Goal: Task Accomplishment & Management: Use online tool/utility

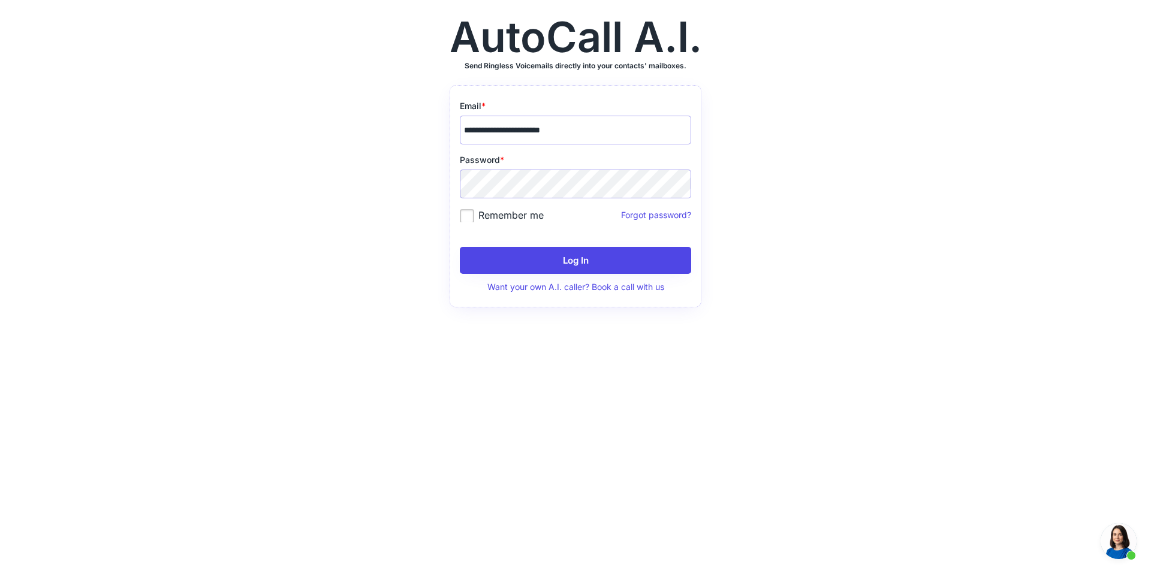
scroll to position [711, 0]
click at [622, 260] on button "Log In" at bounding box center [575, 260] width 231 height 27
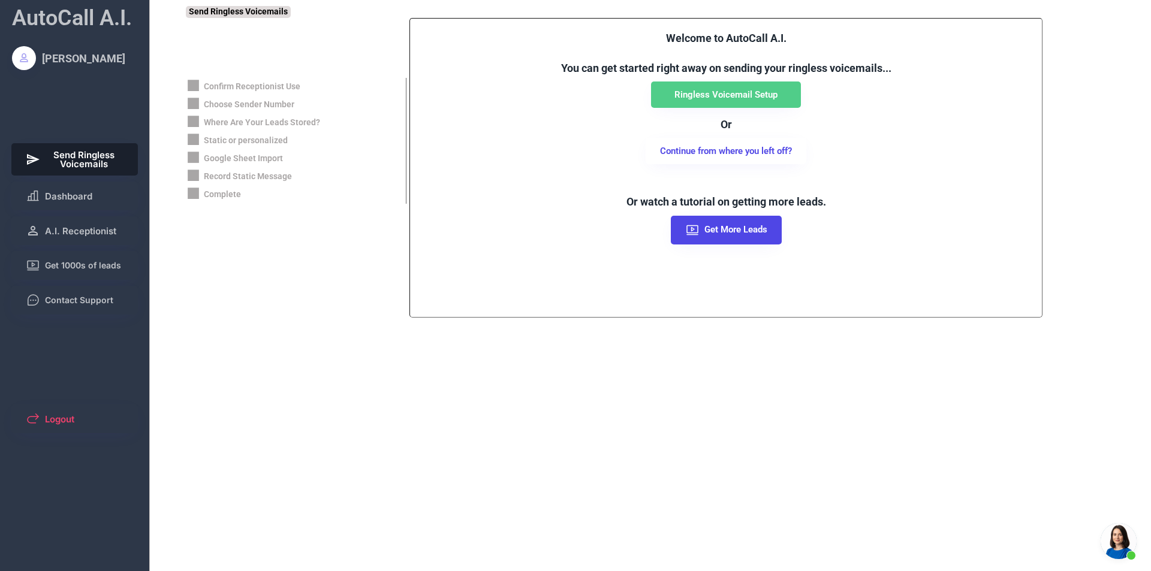
scroll to position [709, 0]
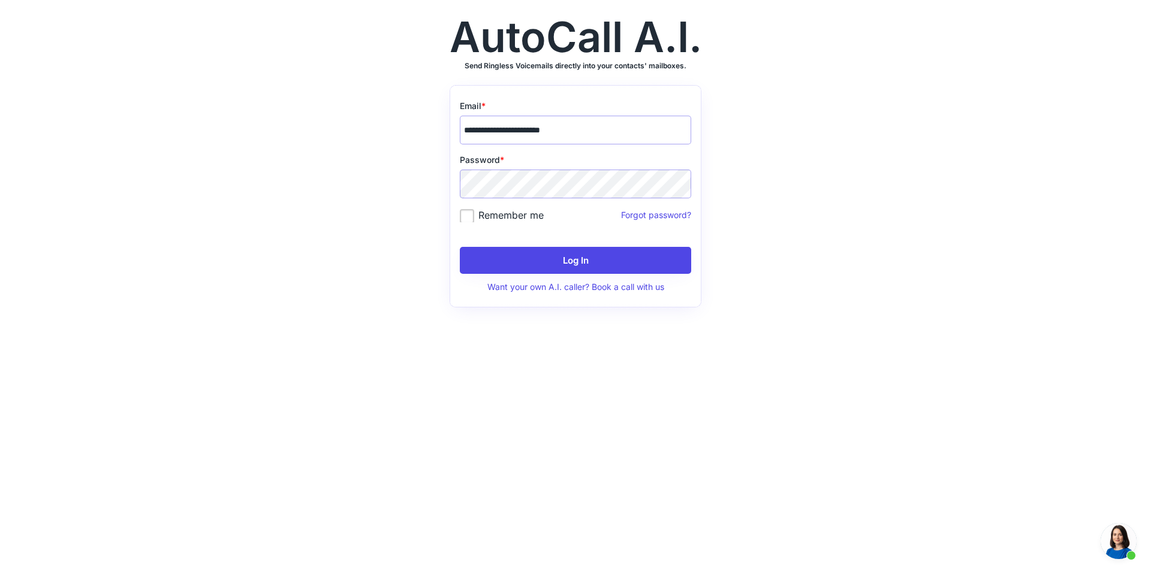
scroll to position [711, 0]
click at [575, 168] on div "Password * Remember me Forgot password?" at bounding box center [575, 193] width 231 height 79
click at [561, 251] on button "Log In" at bounding box center [575, 260] width 231 height 27
click at [553, 136] on input "email" at bounding box center [575, 130] width 231 height 29
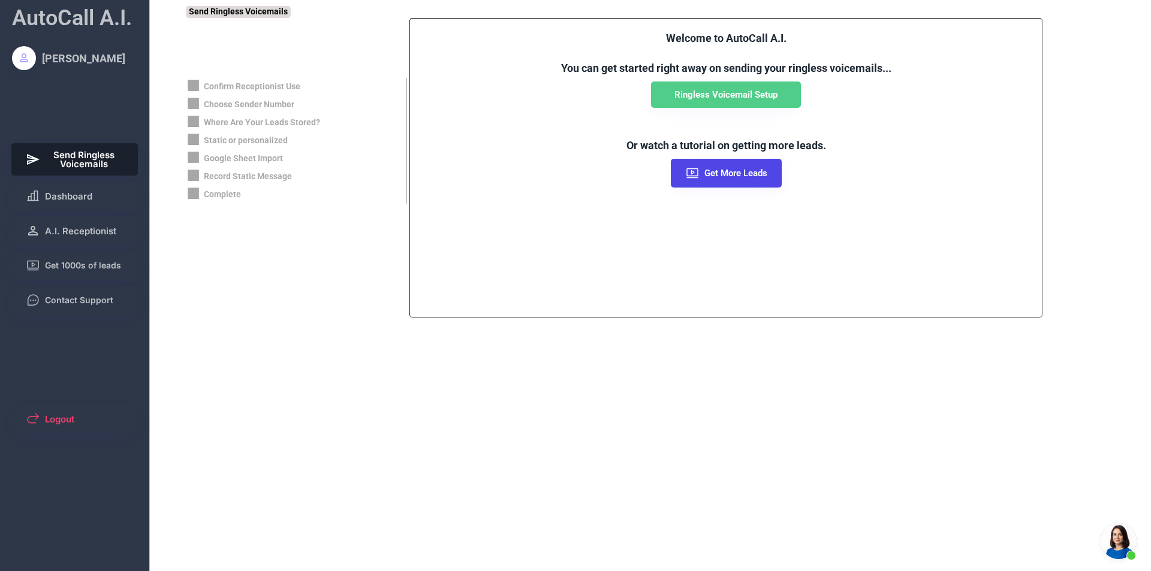
scroll to position [711, 0]
click at [49, 210] on button "Dashboard" at bounding box center [74, 196] width 127 height 29
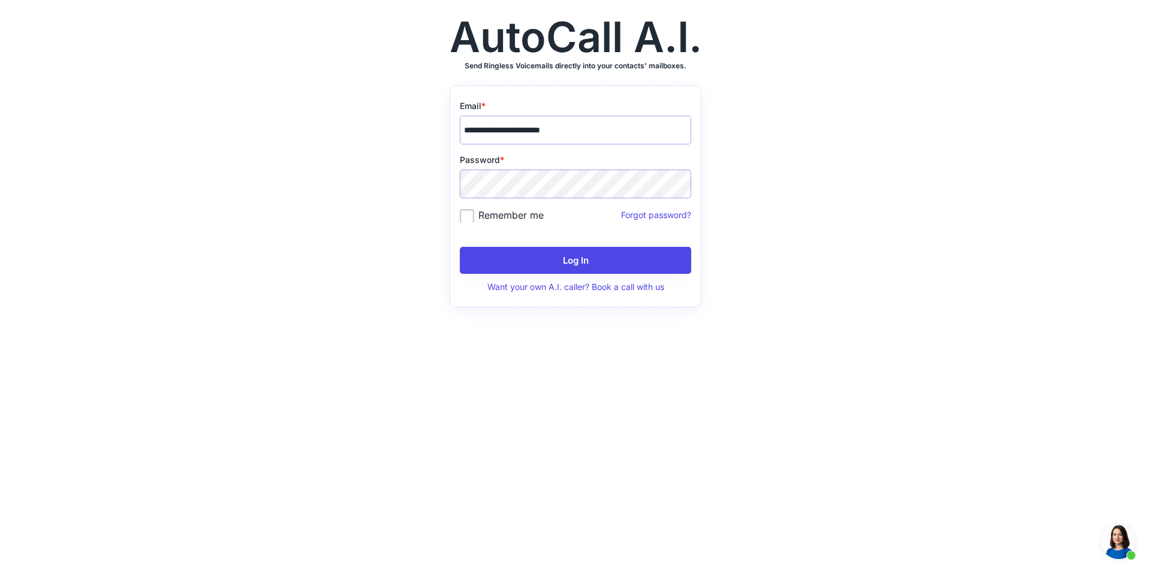
scroll to position [711, 0]
type input "**********"
click at [582, 266] on button "Log In" at bounding box center [575, 260] width 231 height 27
drag, startPoint x: 483, startPoint y: 235, endPoint x: 484, endPoint y: 226, distance: 9.2
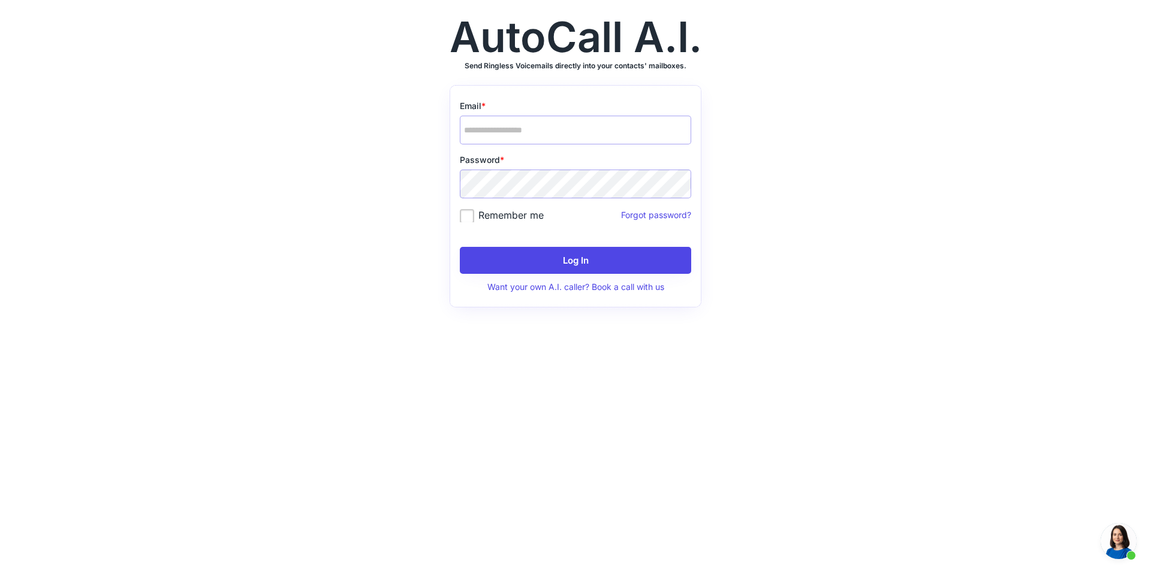
click at [484, 233] on div "Email * Password * Remember me Forgot password? Log In Want your own A.I. calle…" at bounding box center [576, 196] width 252 height 222
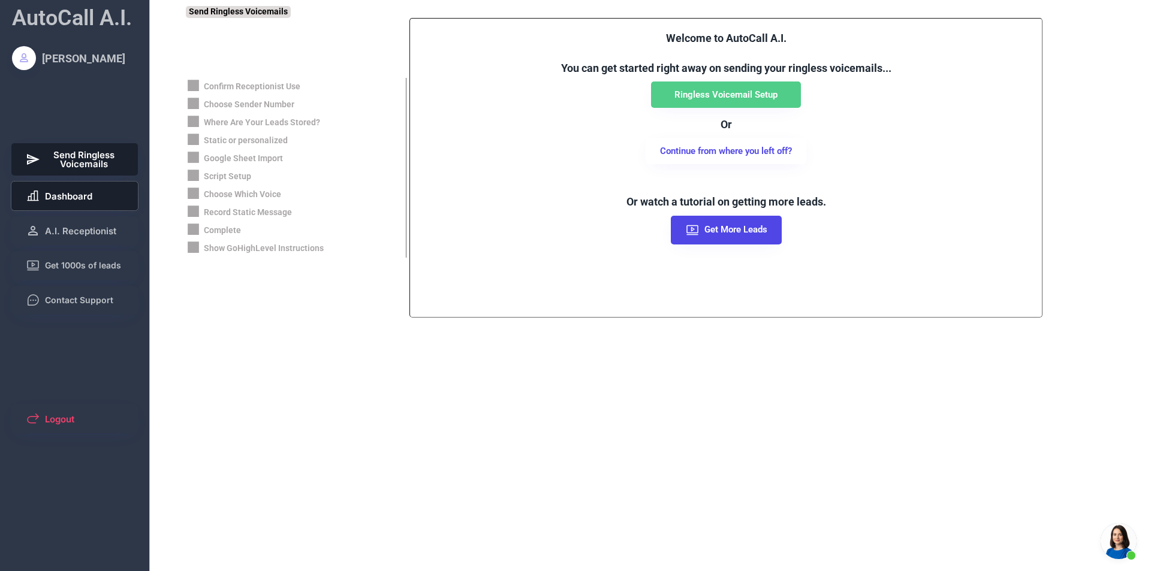
click at [71, 196] on span "Dashboard" at bounding box center [68, 196] width 47 height 9
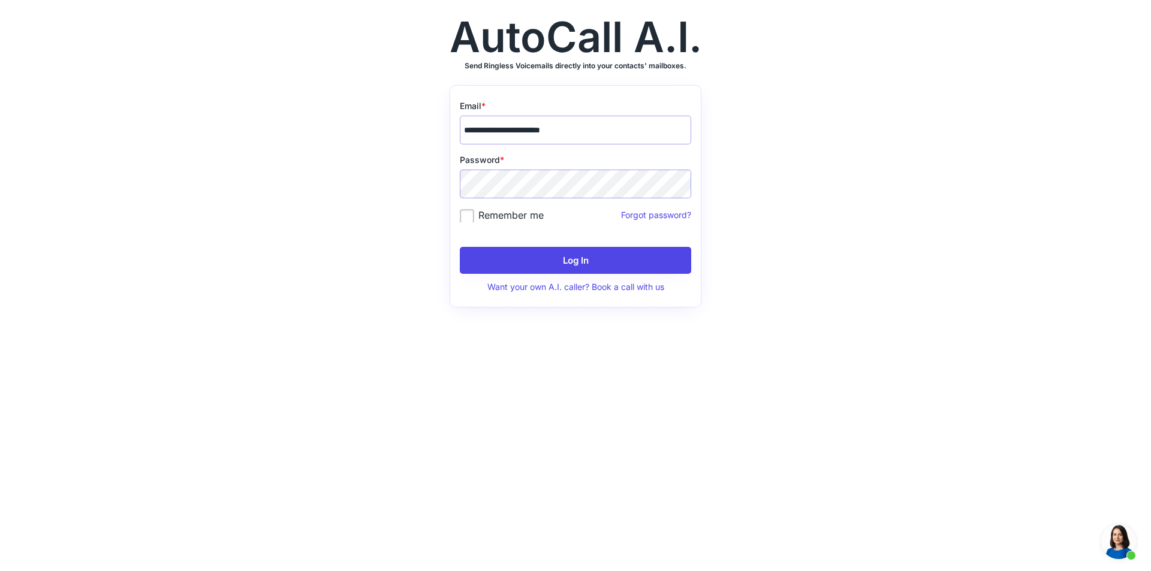
scroll to position [711, 0]
click at [482, 218] on label "Remember me" at bounding box center [502, 215] width 84 height 12
click at [559, 272] on button "Log In" at bounding box center [575, 260] width 231 height 27
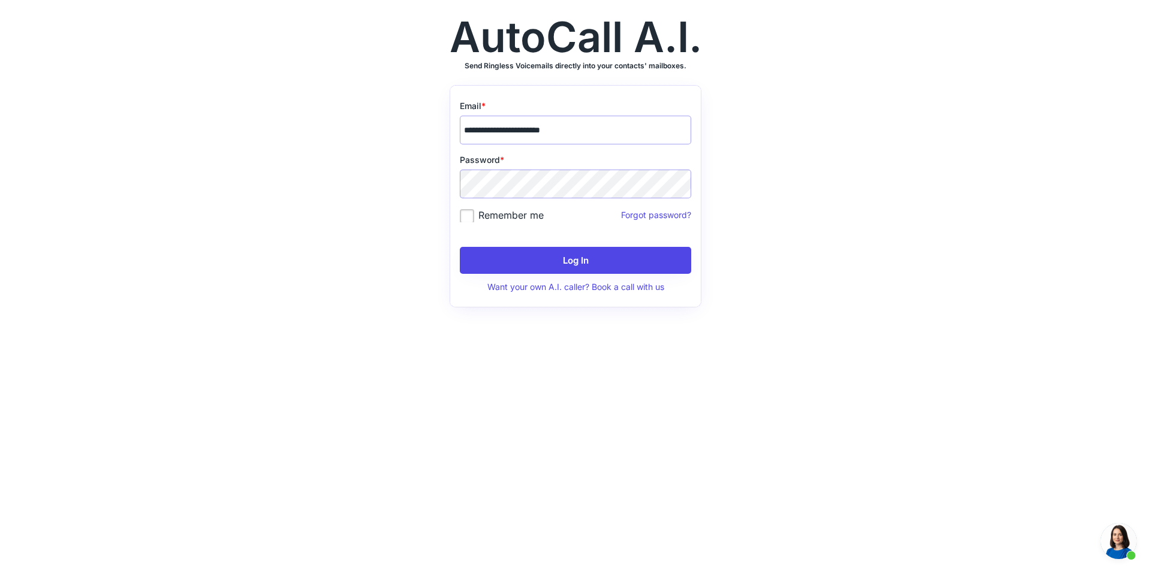
click at [1109, 543] on span "Open chat" at bounding box center [1119, 541] width 36 height 36
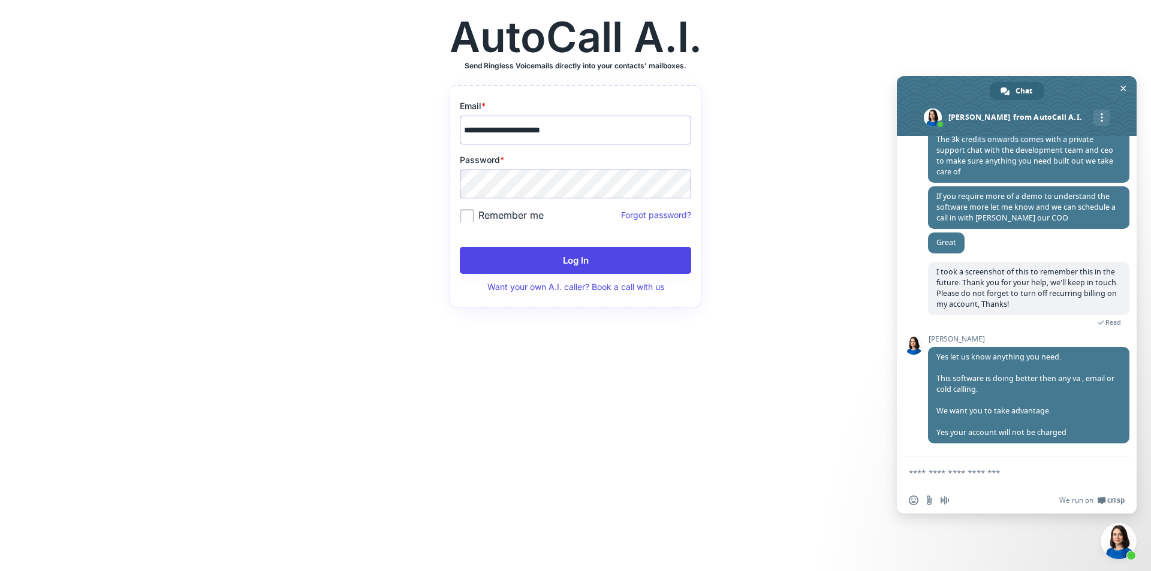
click at [975, 475] on textarea "Compose your message..." at bounding box center [1003, 473] width 189 height 11
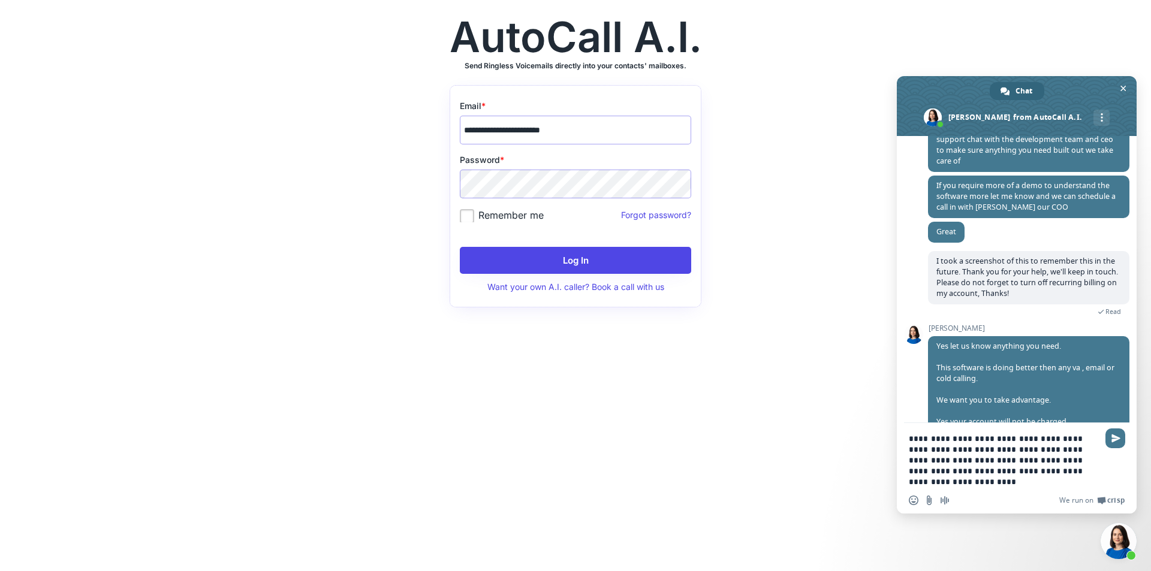
type textarea "**********"
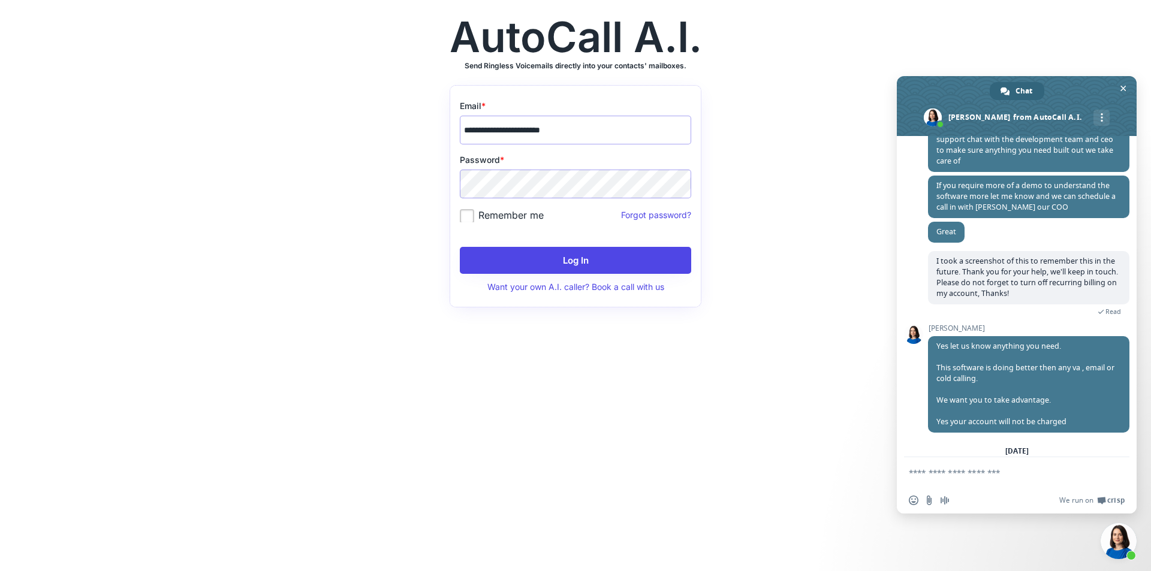
scroll to position [808, 0]
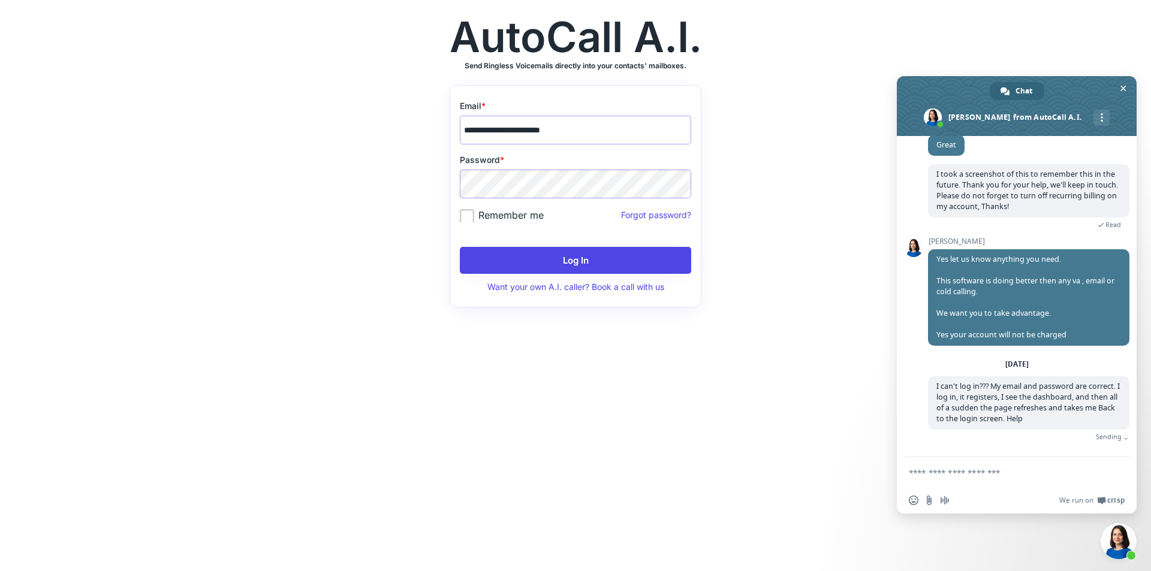
click at [857, 173] on div "**********" at bounding box center [575, 285] width 1151 height 571
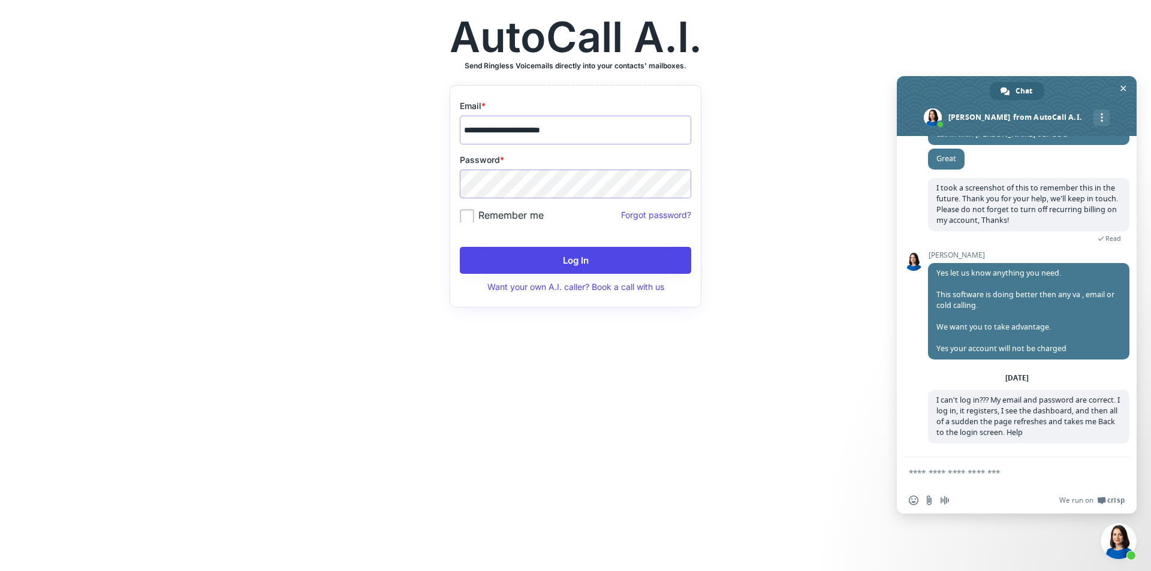
scroll to position [794, 0]
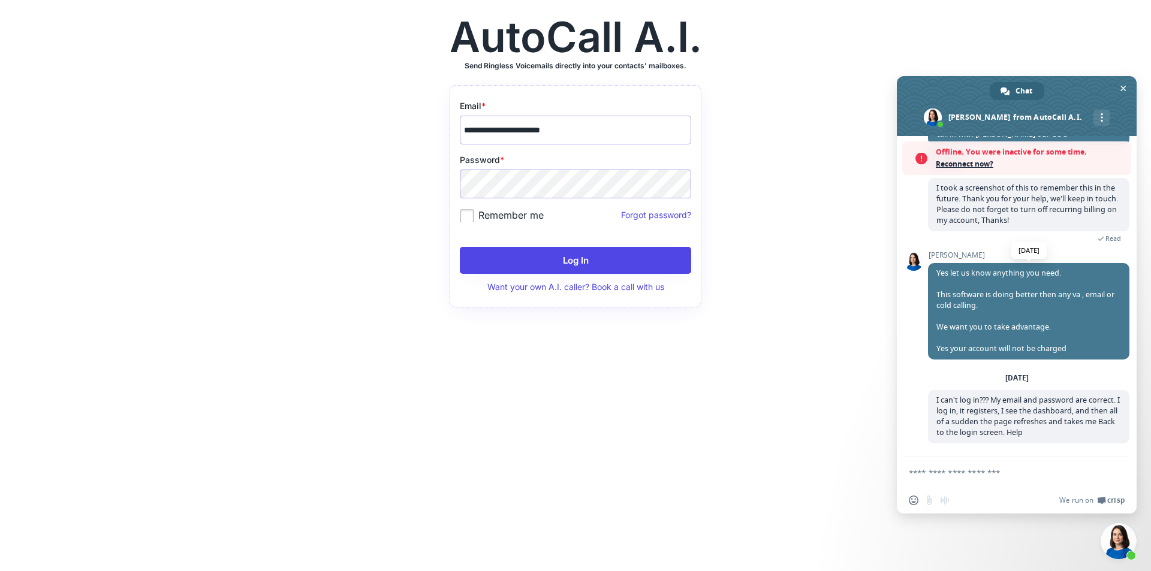
scroll to position [794, 0]
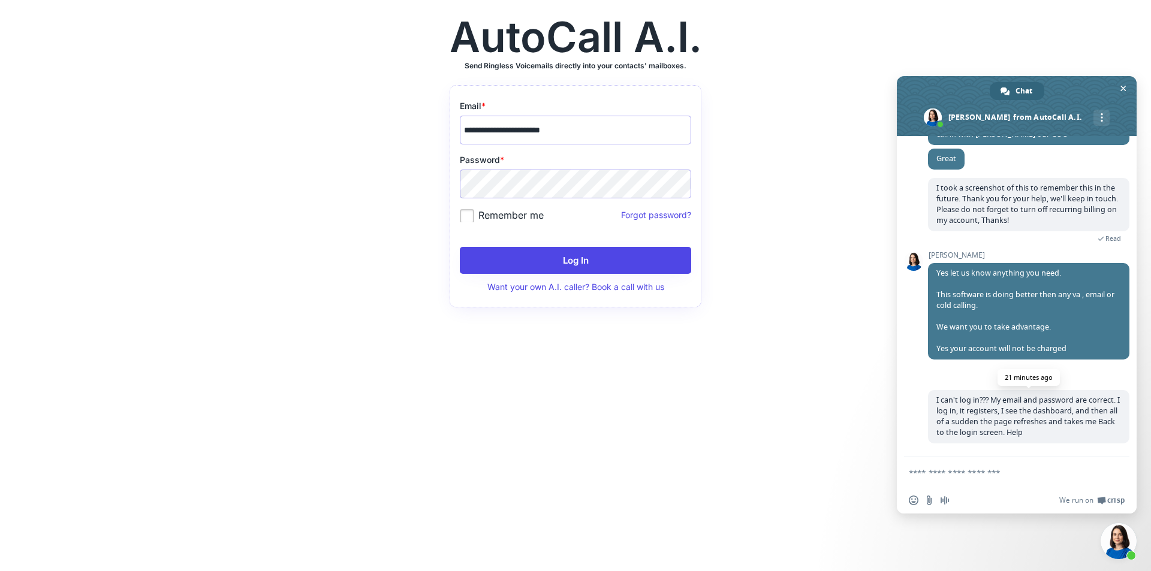
click at [990, 412] on span "I can't log in??? My email and password are correct. I log in, it registers, I …" at bounding box center [1028, 416] width 183 height 43
click at [528, 251] on button "Log In" at bounding box center [575, 260] width 231 height 27
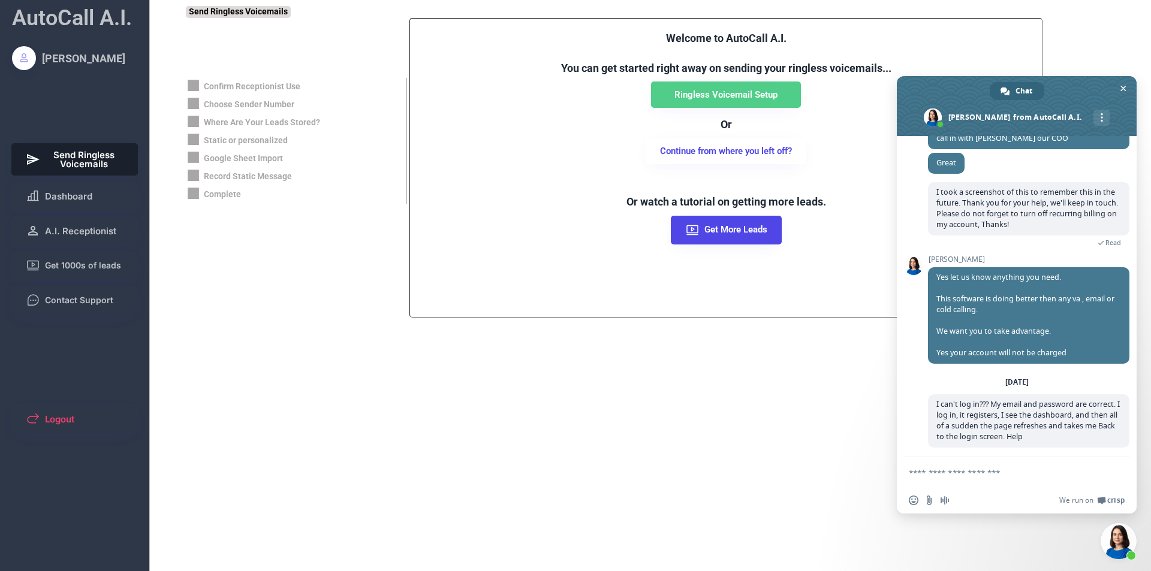
scroll to position [836, 0]
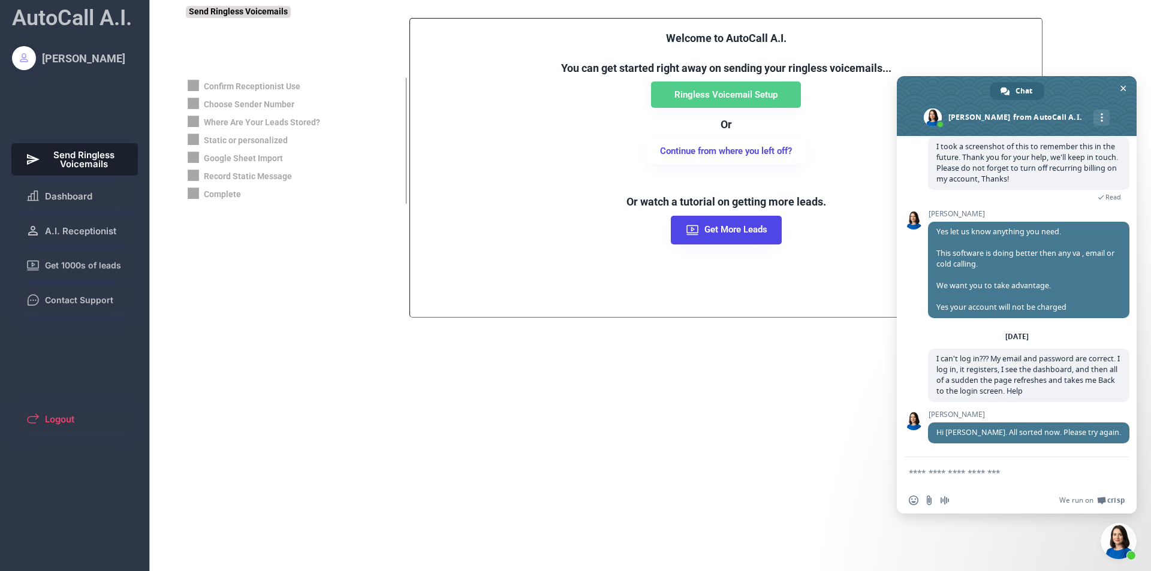
click at [954, 464] on form at bounding box center [1003, 474] width 189 height 32
click at [953, 477] on textarea "Compose your message..." at bounding box center [1003, 473] width 189 height 11
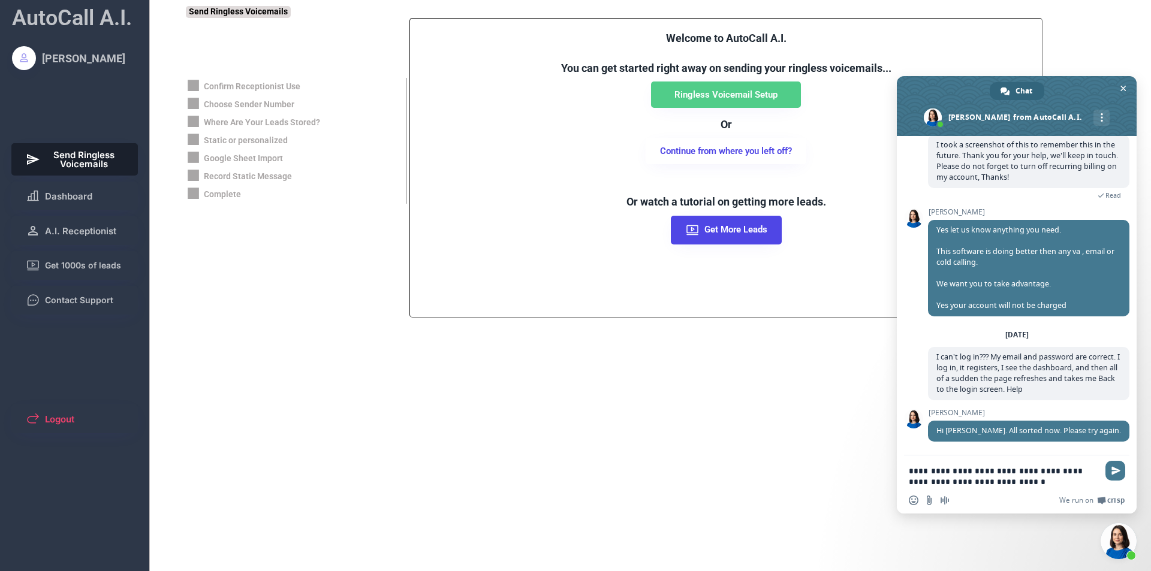
type textarea "**********"
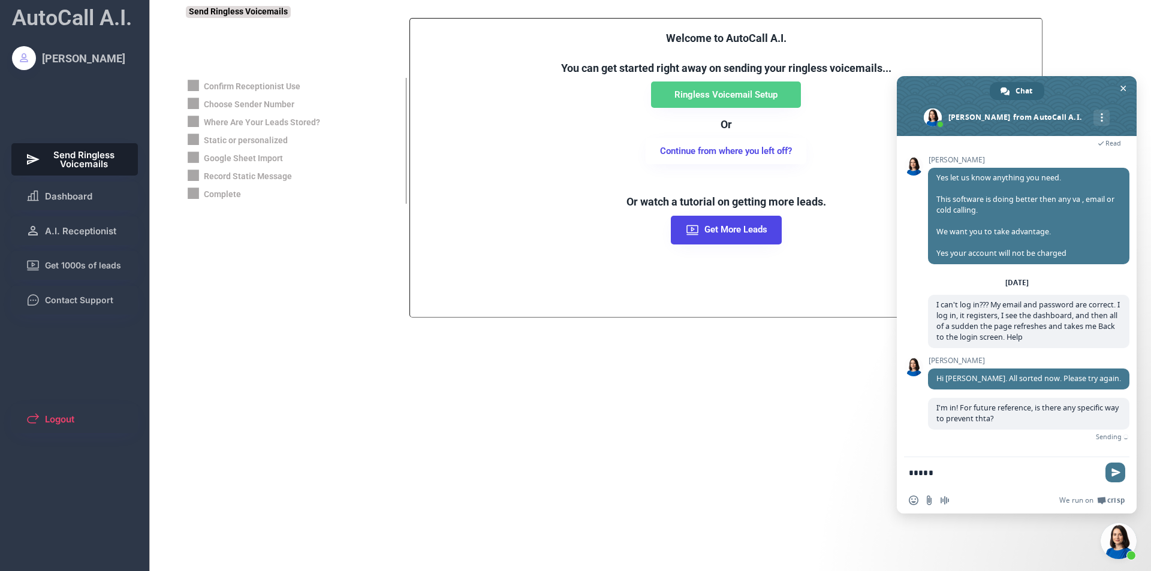
scroll to position [876, 0]
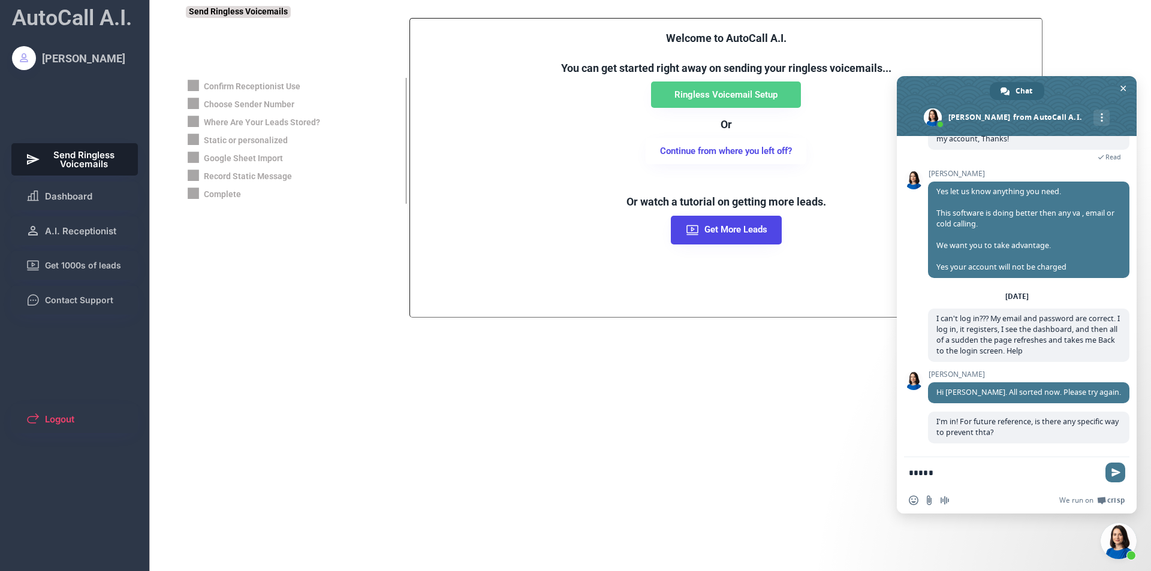
type textarea "******"
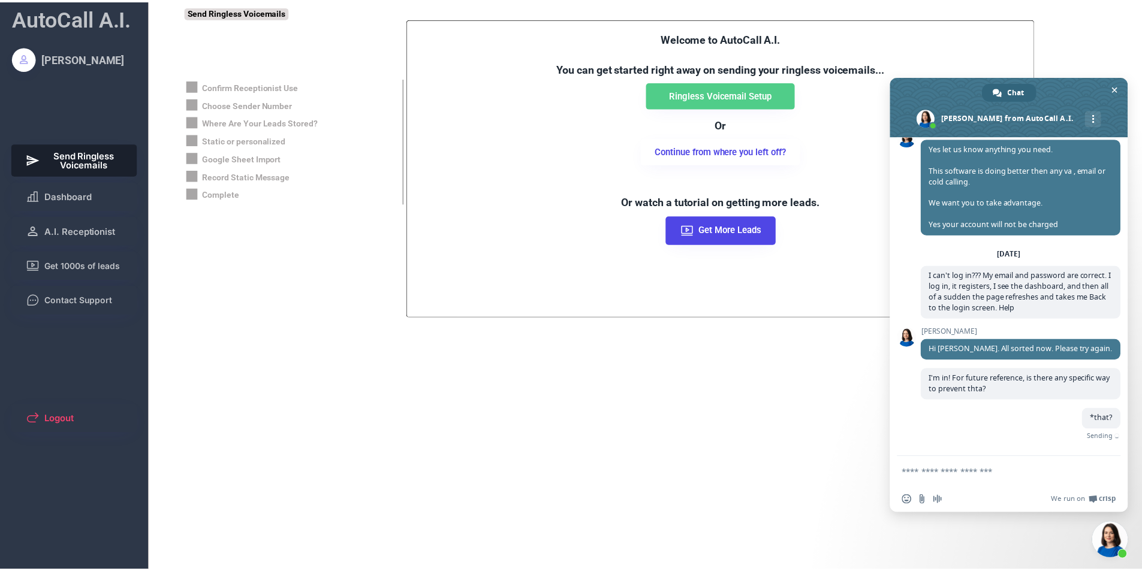
scroll to position [901, 0]
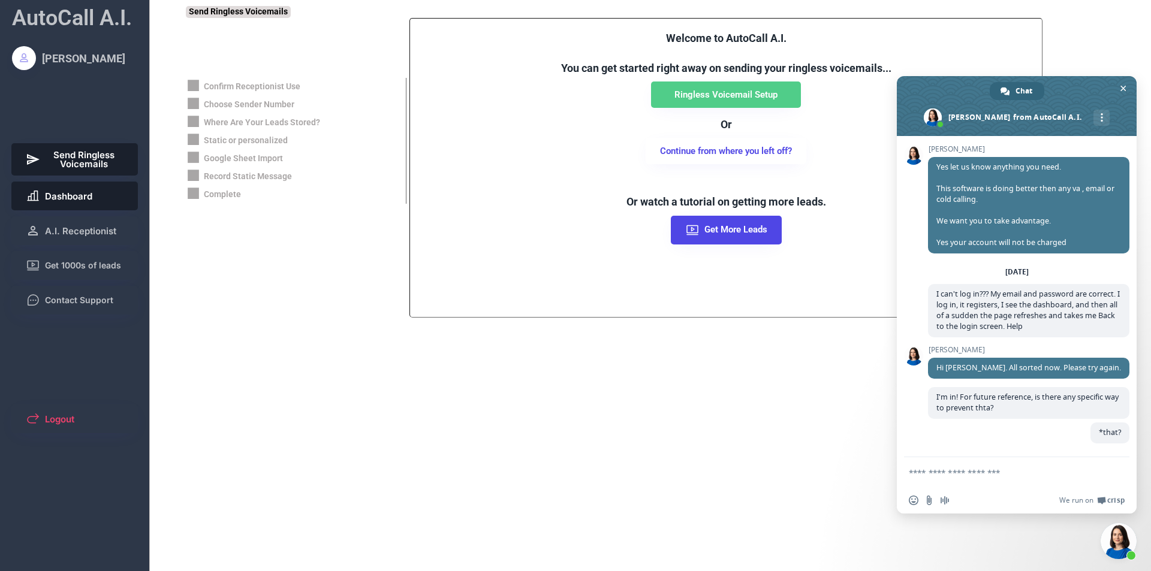
click at [86, 194] on span "Dashboard" at bounding box center [68, 196] width 47 height 9
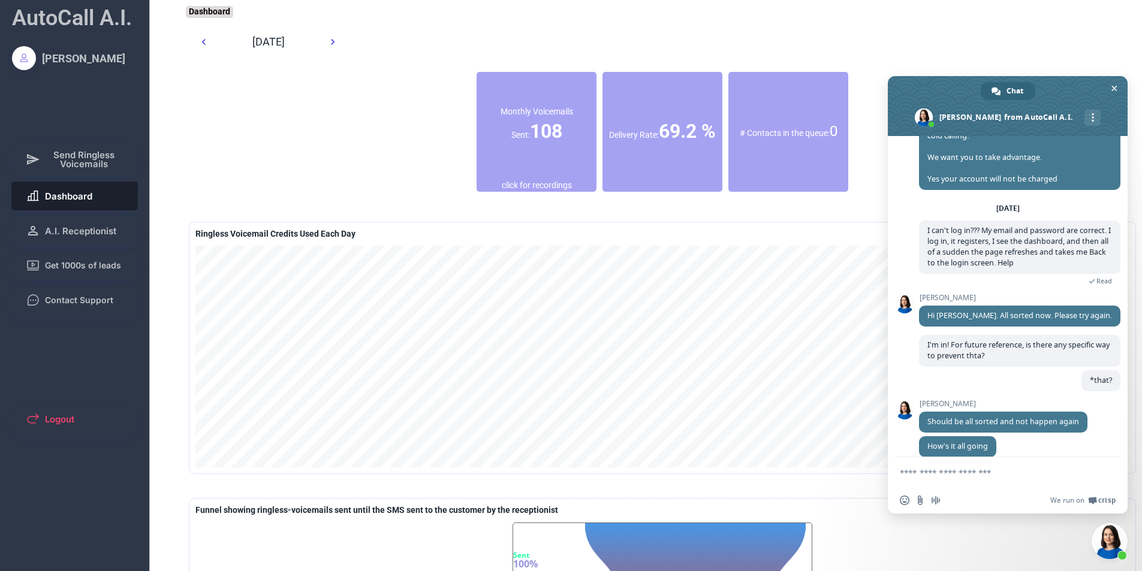
scroll to position [967, 0]
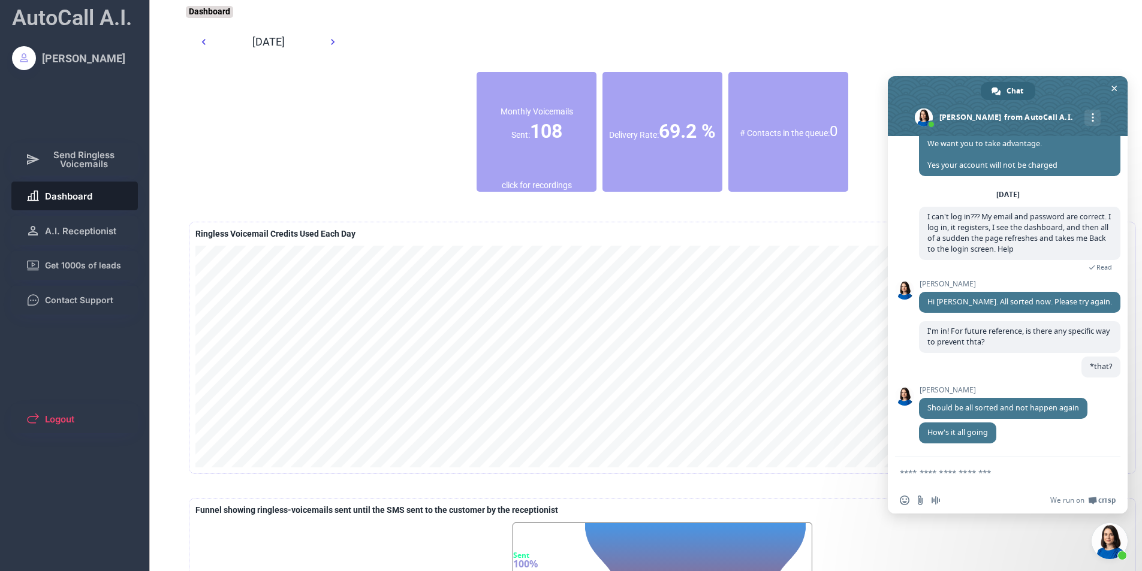
click at [975, 478] on textarea "Compose your message..." at bounding box center [994, 473] width 189 height 11
type textarea "**********"
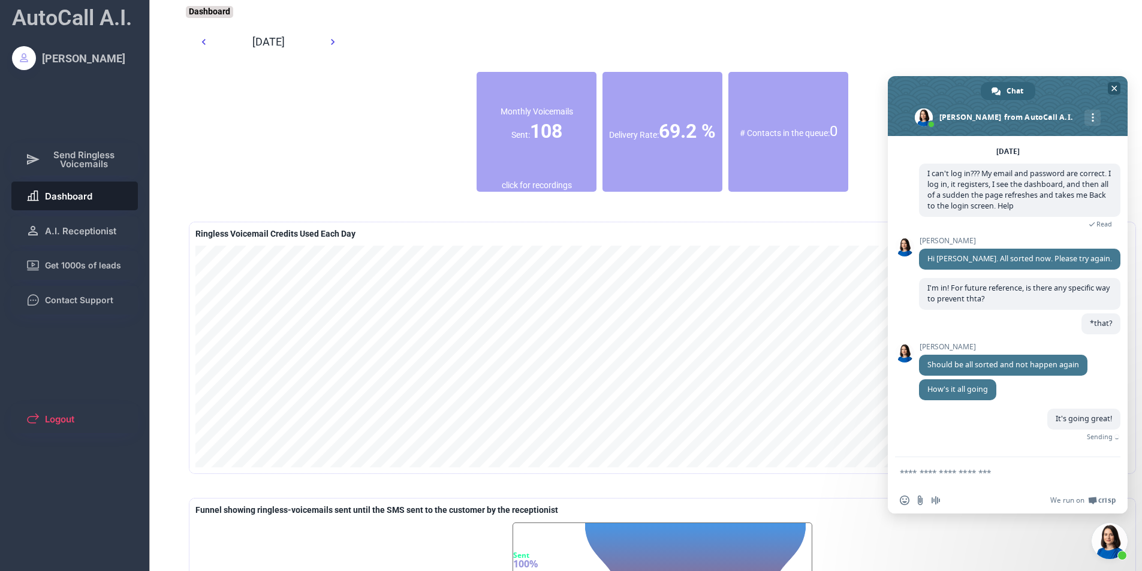
scroll to position [996, 0]
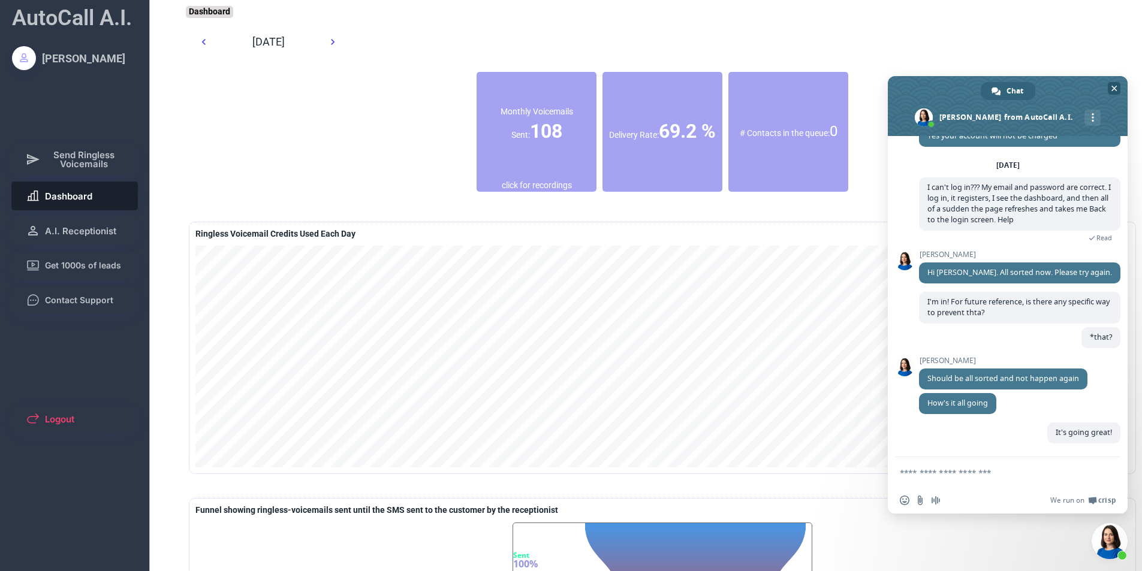
click at [1118, 83] on span "Close chat" at bounding box center [1114, 88] width 13 height 13
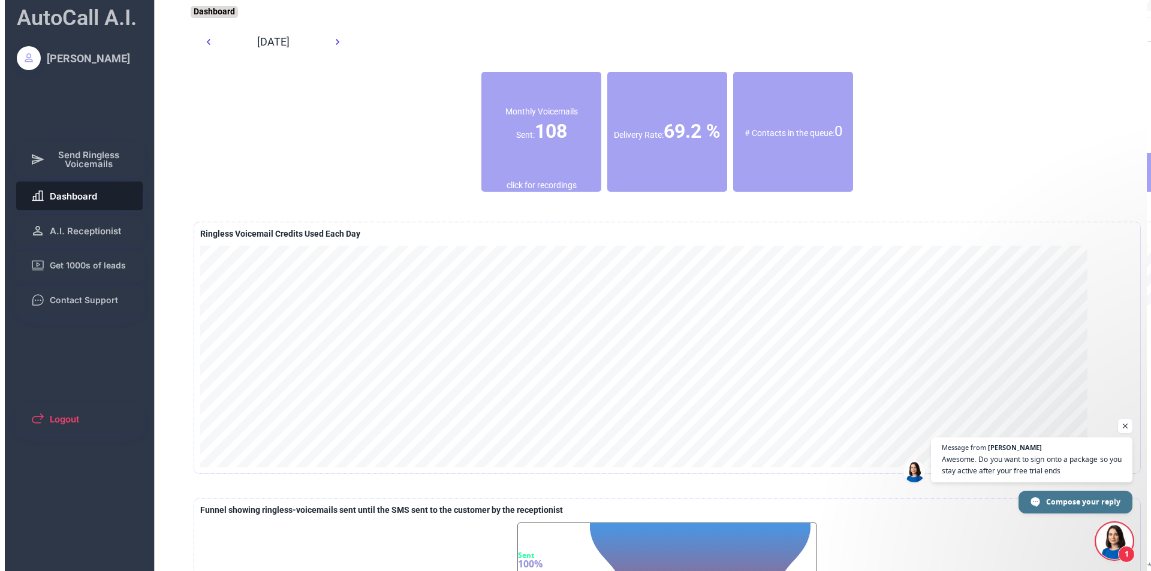
scroll to position [1048, 0]
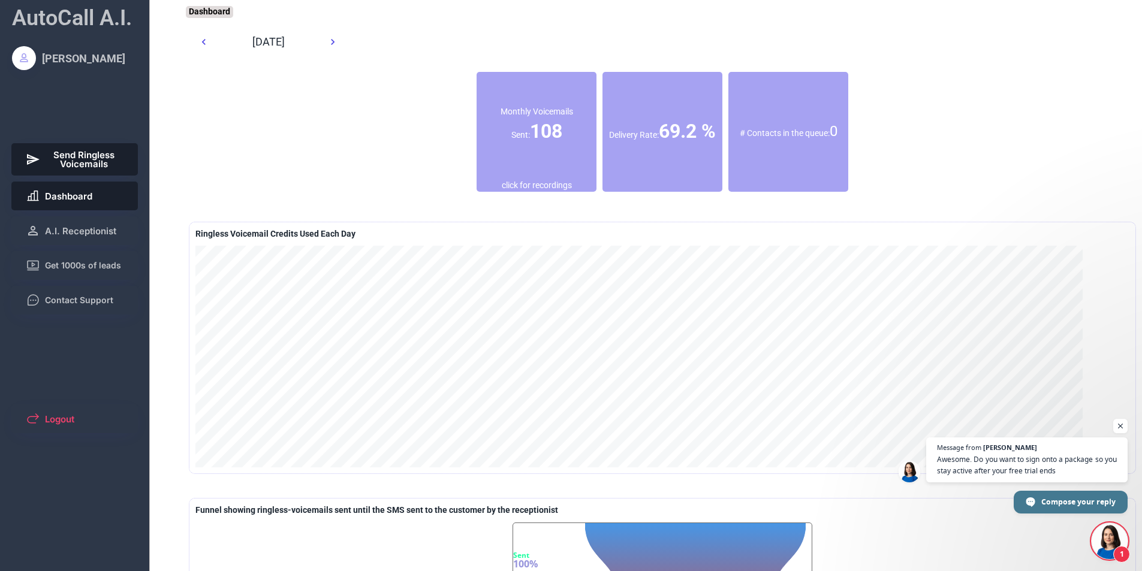
click at [64, 159] on span "Send Ringless Voicemails" at bounding box center [84, 160] width 79 height 18
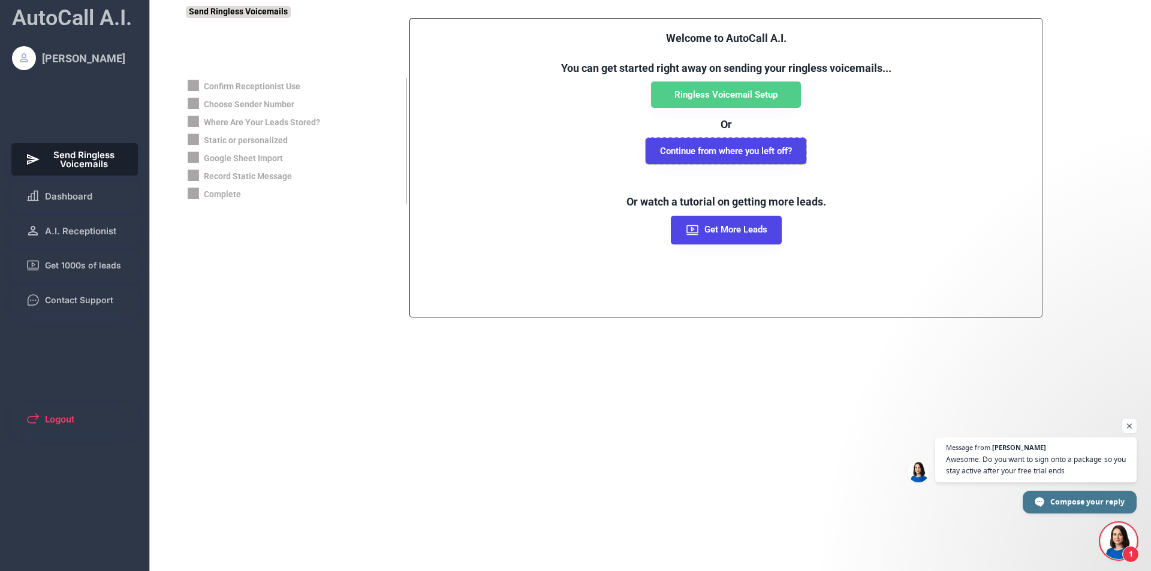
click at [727, 155] on button "Continue from where you left off?" at bounding box center [726, 151] width 161 height 26
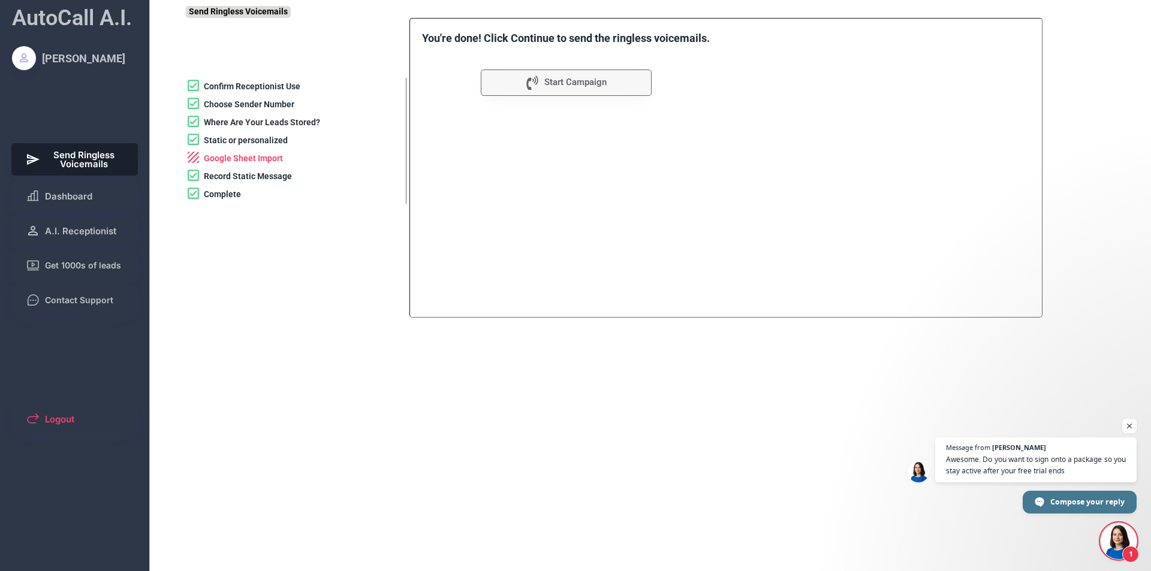
click at [230, 158] on div "Google Sheet Import" at bounding box center [243, 159] width 79 height 12
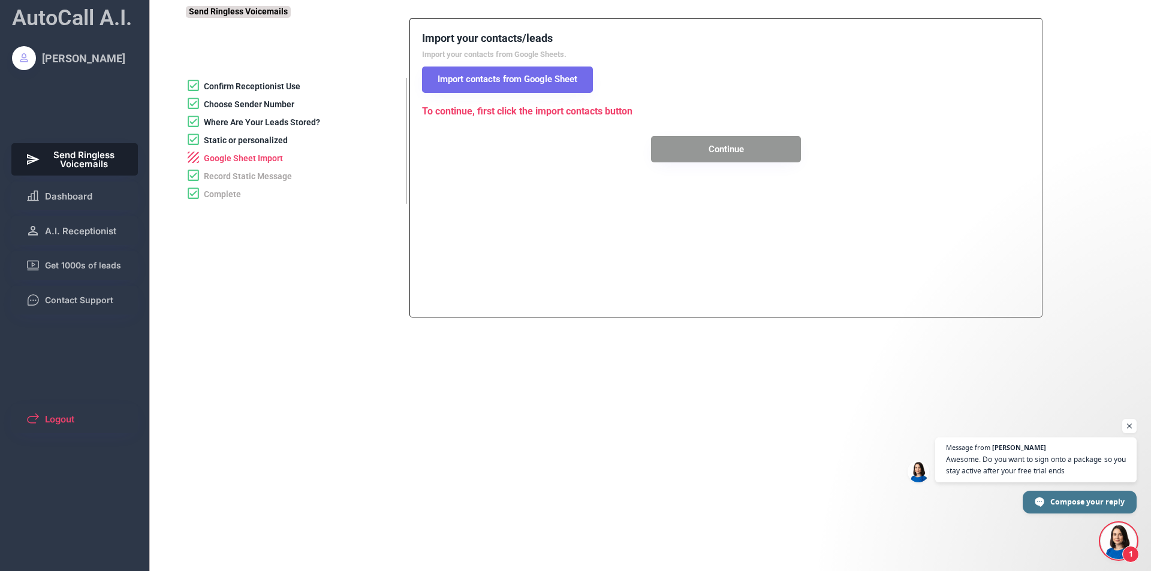
click at [495, 78] on button "Import contacts from Google Sheet" at bounding box center [507, 80] width 171 height 26
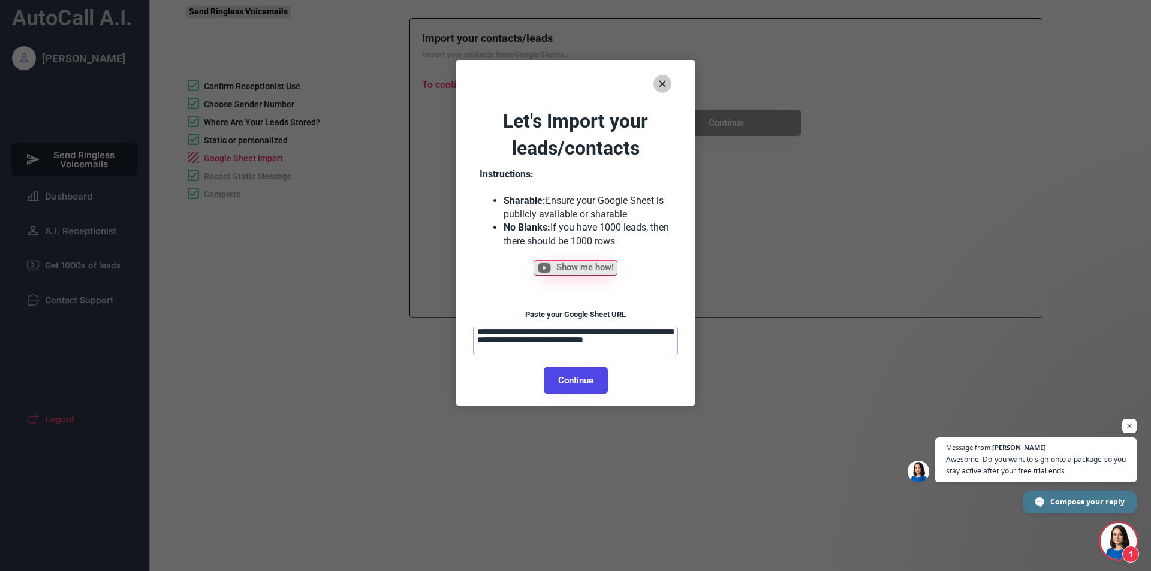
click at [564, 330] on textarea "**********" at bounding box center [575, 341] width 205 height 29
click at [567, 376] on button "Continue" at bounding box center [576, 381] width 64 height 26
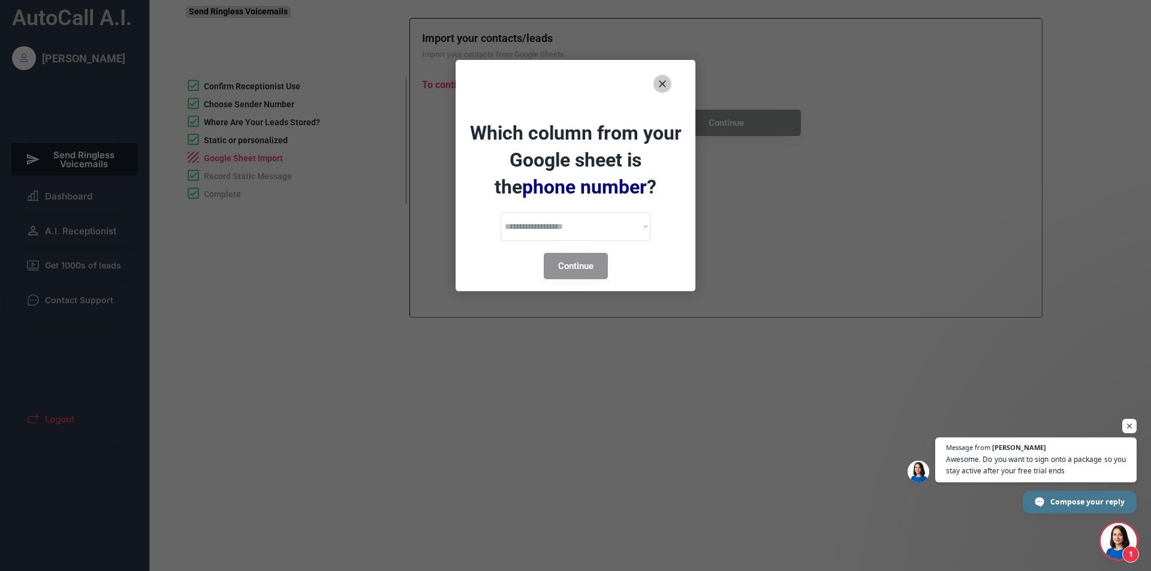
click at [583, 221] on select "**********" at bounding box center [576, 226] width 150 height 29
select select "*********"
click at [501, 212] on select "**********" at bounding box center [576, 226] width 150 height 29
click at [564, 265] on button "Continue" at bounding box center [576, 266] width 64 height 26
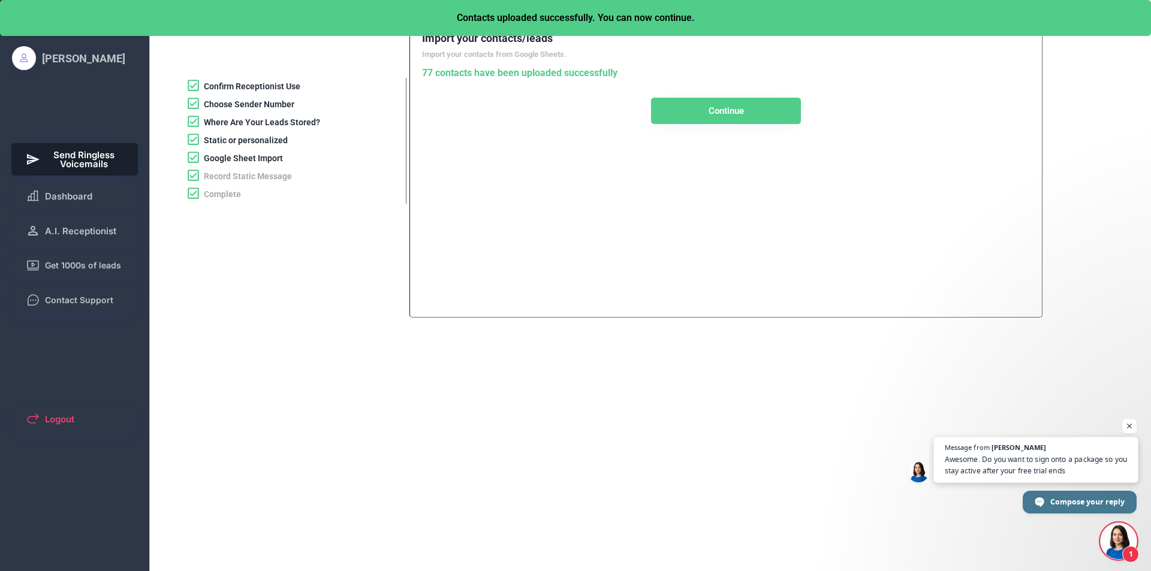
click at [1058, 458] on span "Awesome. Do you want to sign onto a package so you stay active after your free …" at bounding box center [1036, 465] width 183 height 23
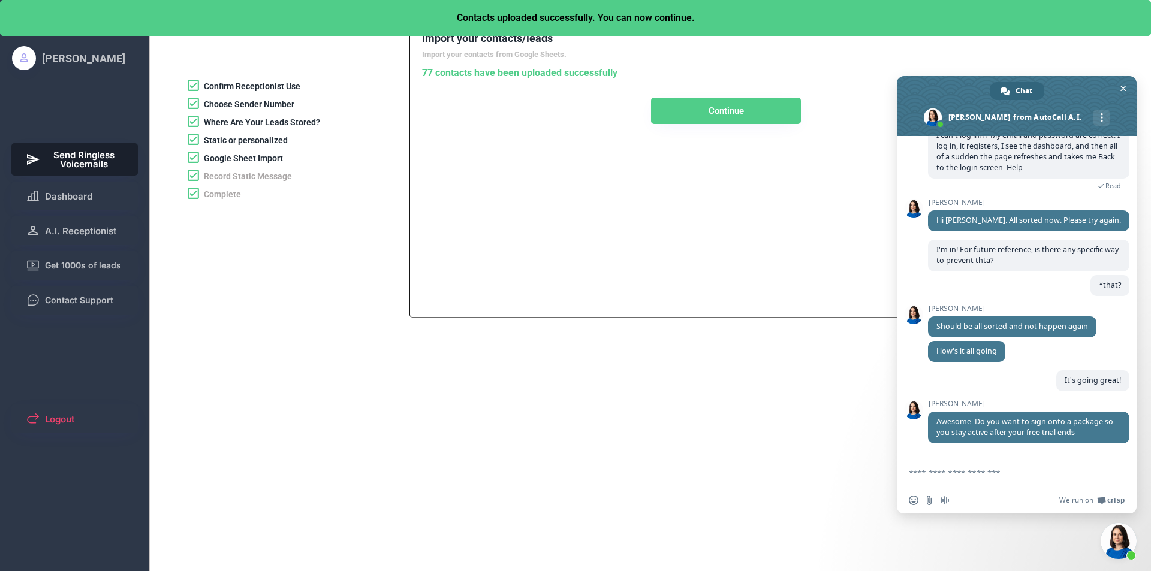
click at [974, 470] on textarea "Compose your message..." at bounding box center [1003, 473] width 189 height 11
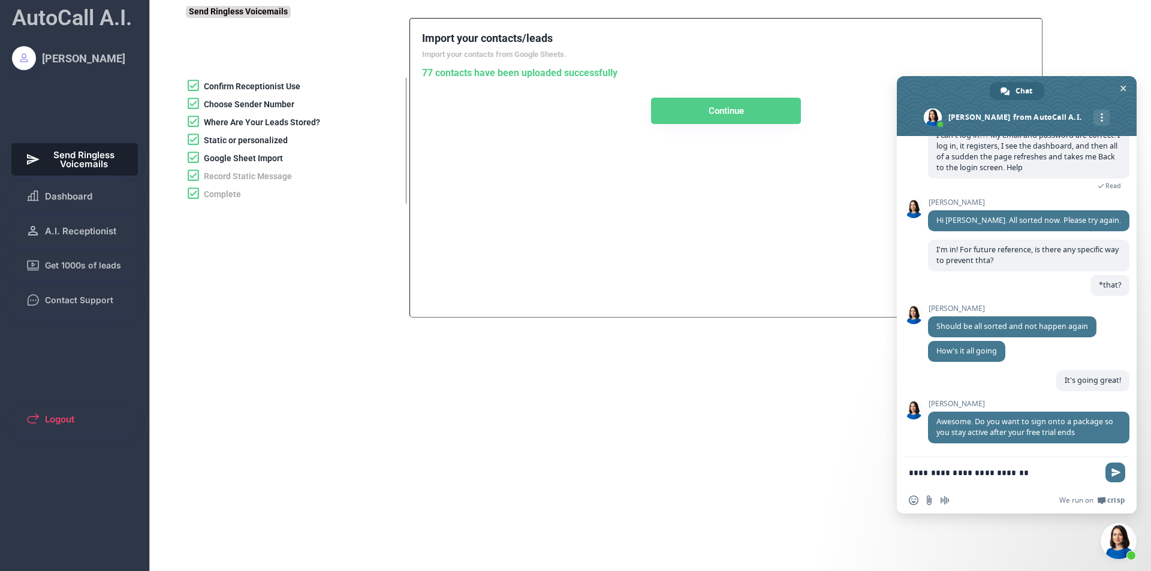
type textarea "**********"
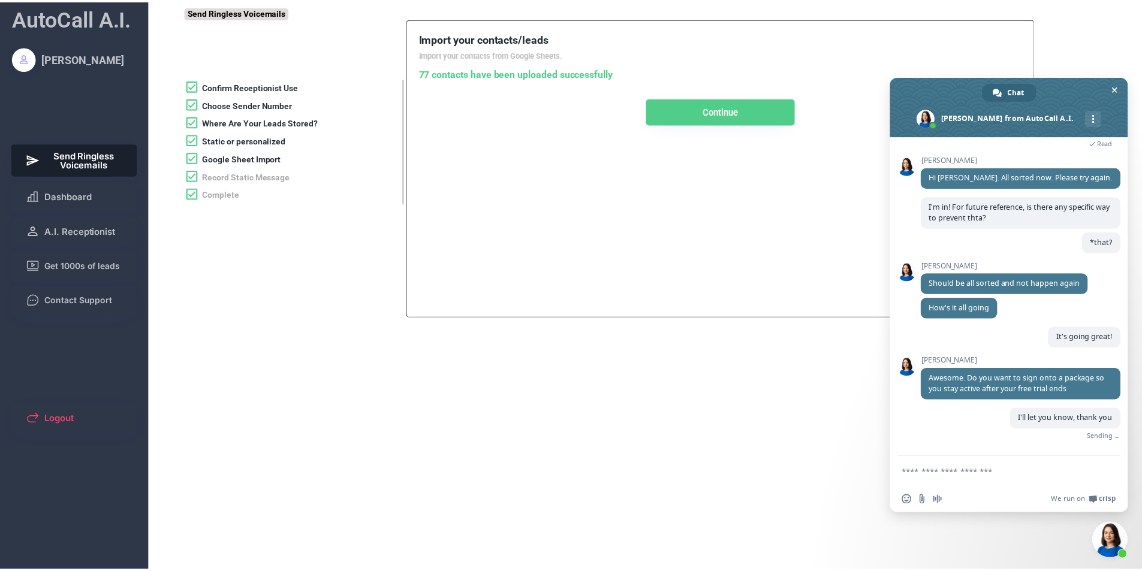
scroll to position [1078, 0]
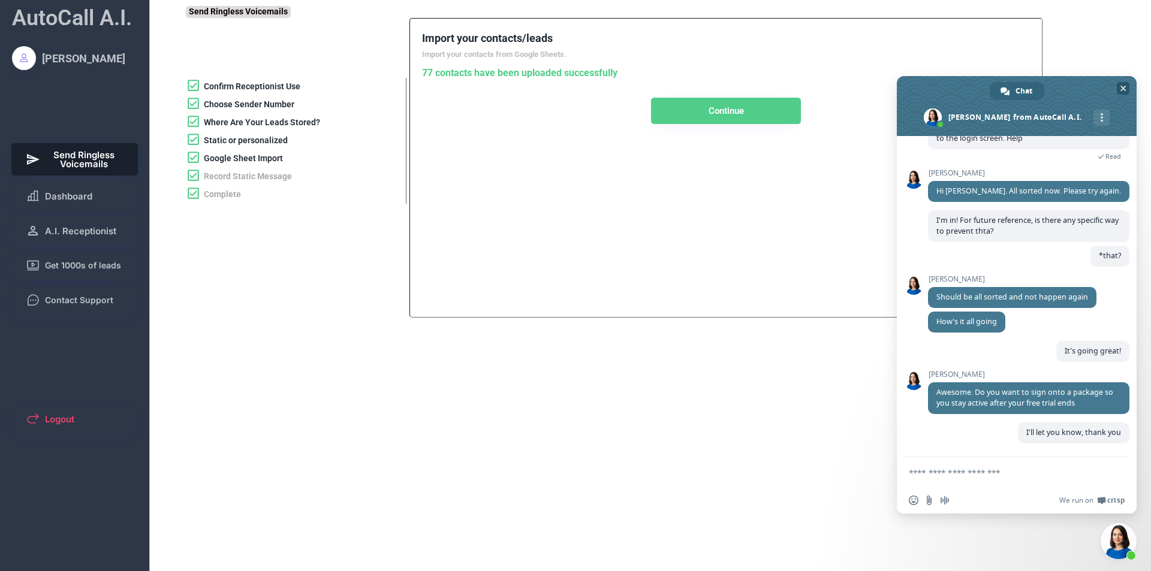
click at [1122, 92] on span "Close chat" at bounding box center [1123, 88] width 13 height 13
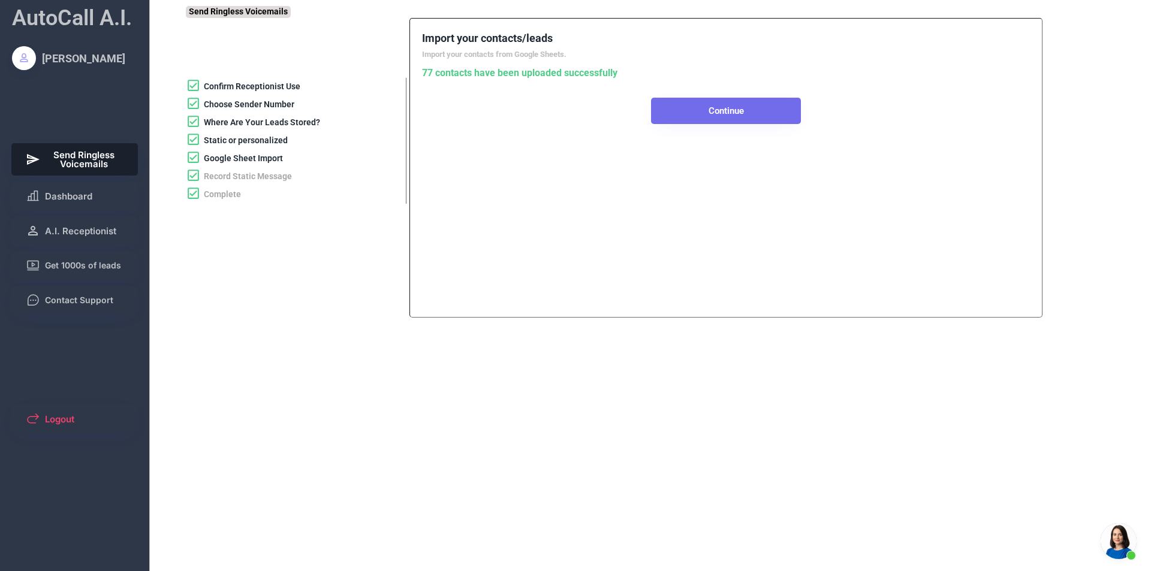
click at [733, 113] on button "Continue" at bounding box center [726, 111] width 150 height 26
select select "**********"
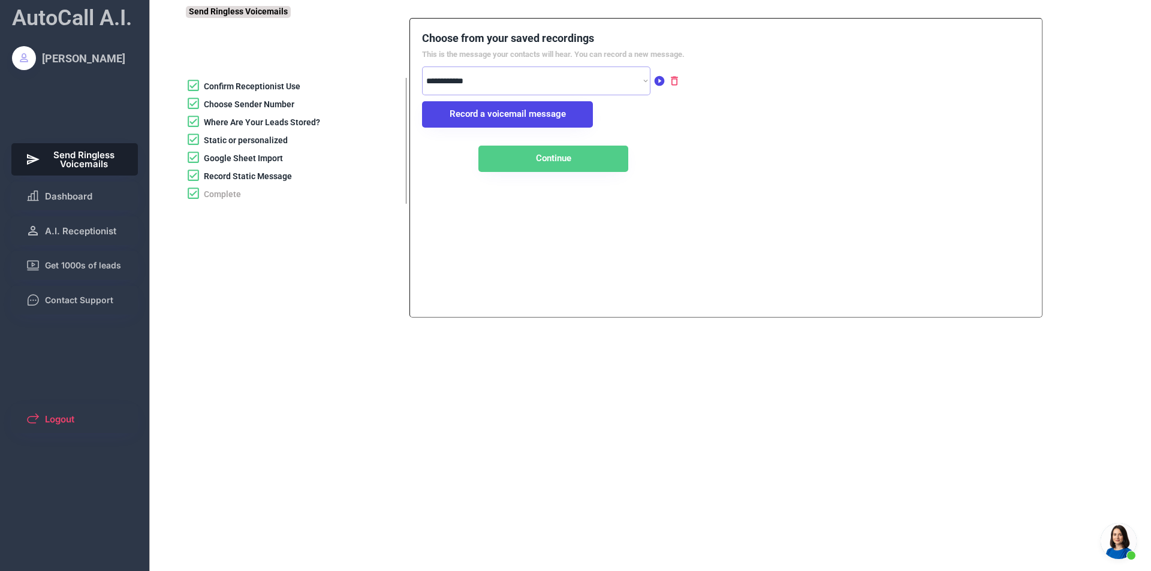
click at [555, 82] on select "**********" at bounding box center [536, 81] width 228 height 29
click at [534, 162] on button "Continue" at bounding box center [553, 159] width 150 height 26
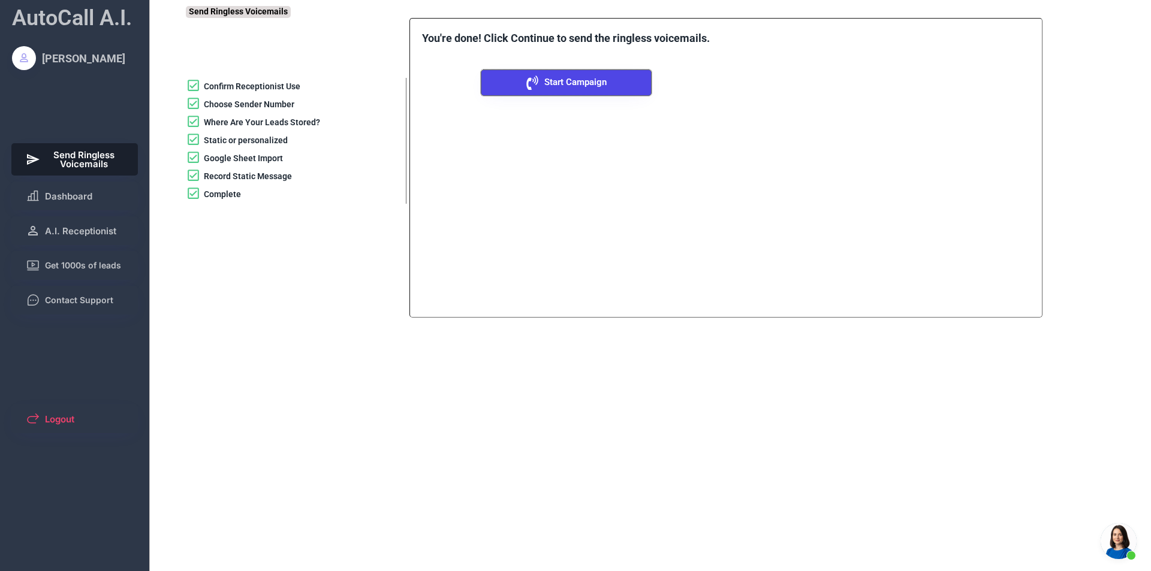
click at [552, 88] on button "Start Campaign" at bounding box center [566, 83] width 171 height 26
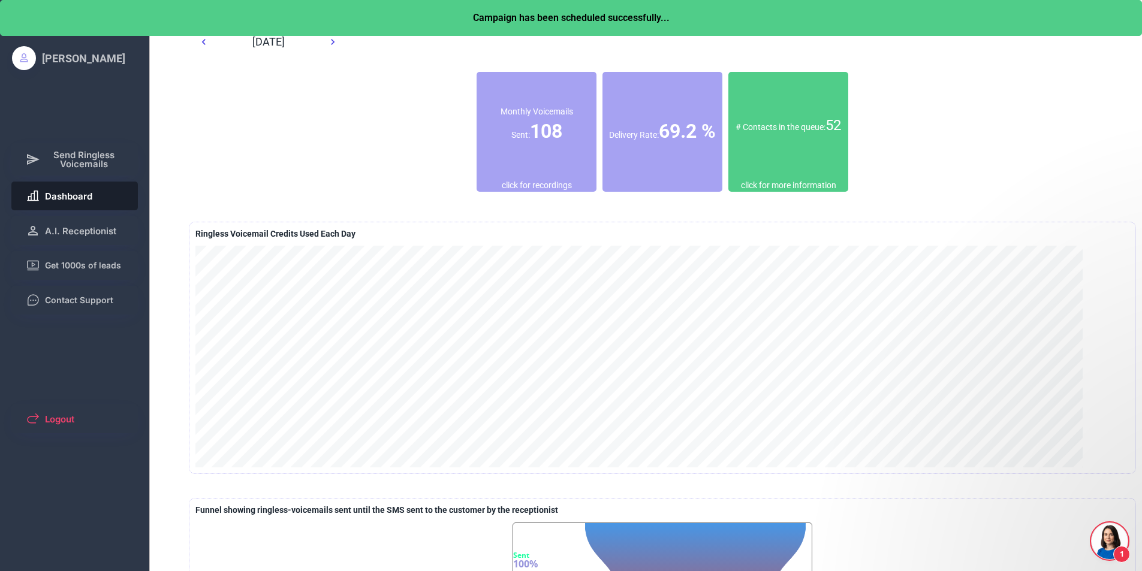
scroll to position [1128, 0]
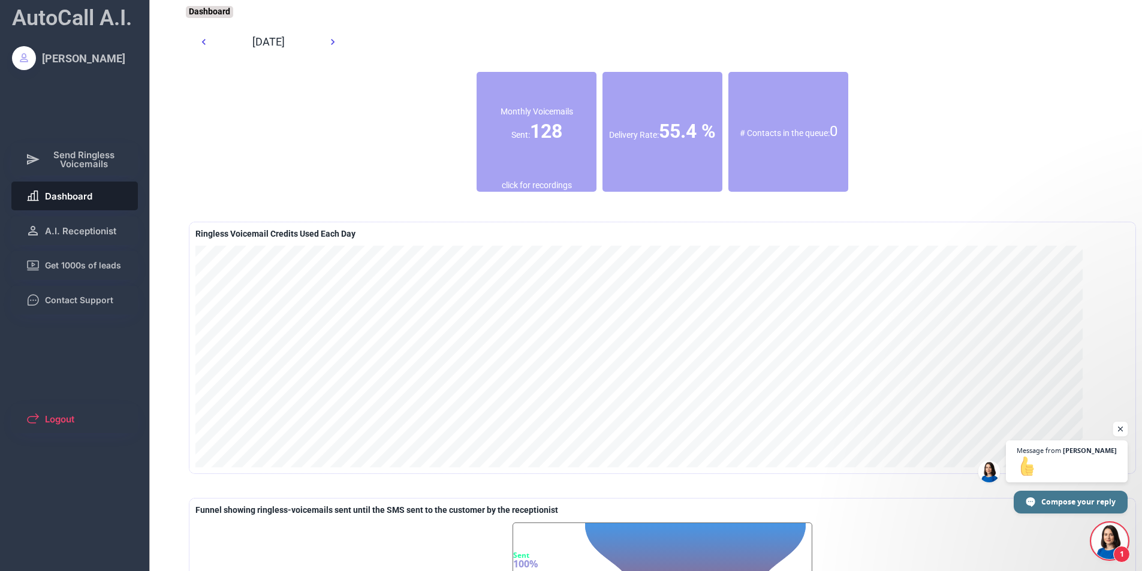
click at [1121, 435] on span "Open chat" at bounding box center [1120, 429] width 15 height 15
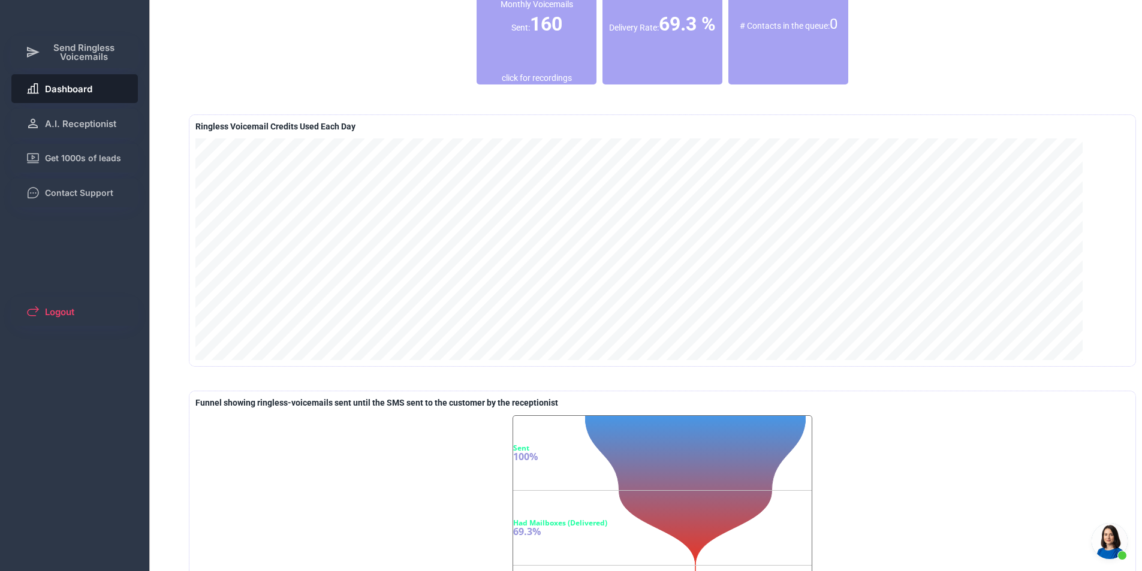
scroll to position [0, 0]
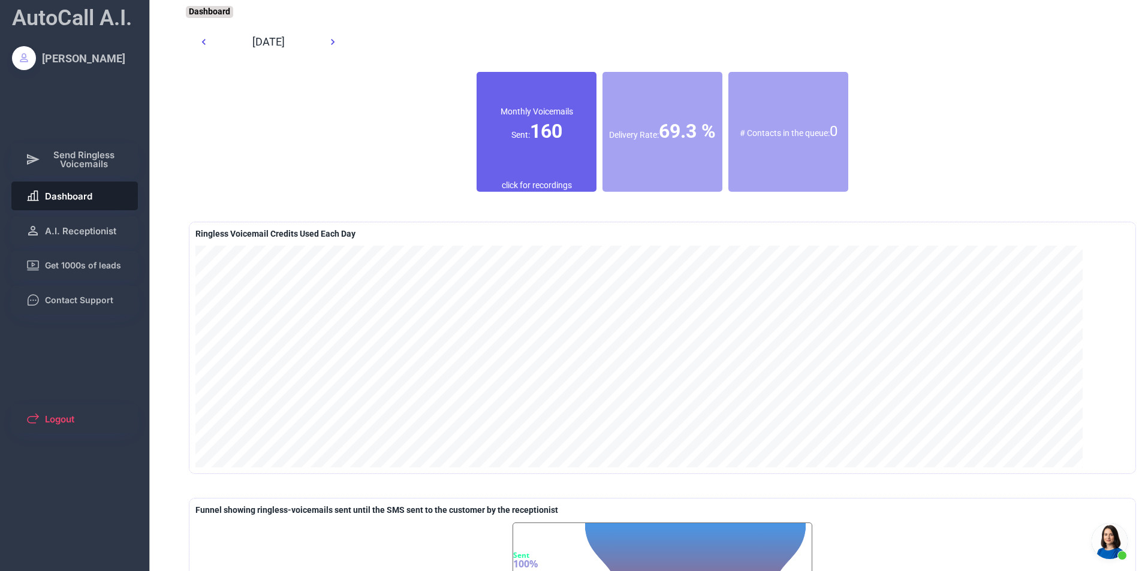
click at [587, 148] on div "Monthly Voicemails Sent: 160" at bounding box center [537, 126] width 120 height 108
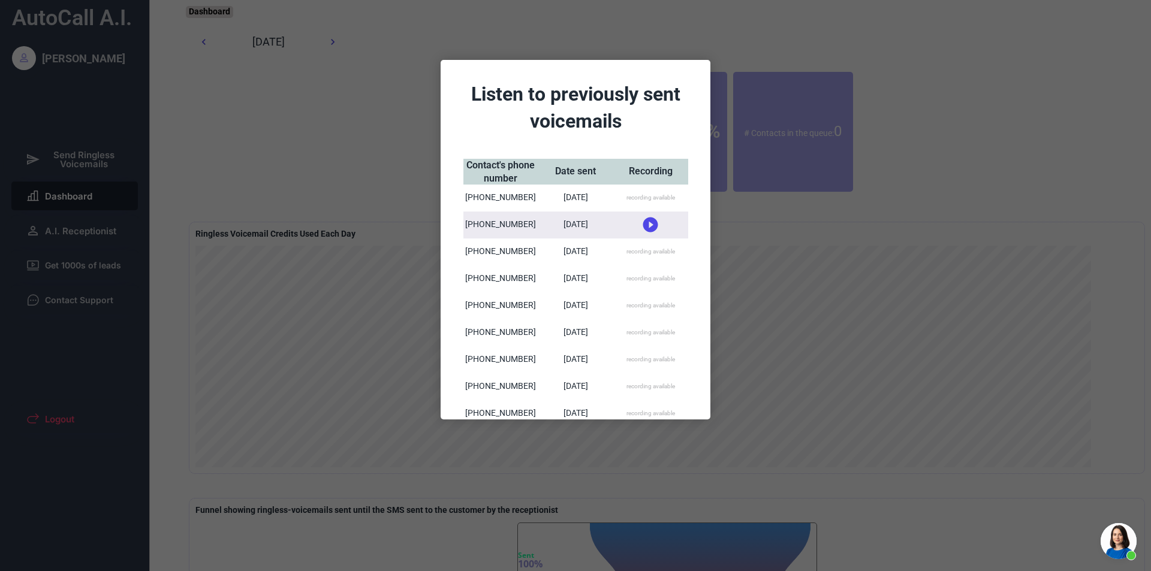
click at [780, 65] on div at bounding box center [575, 285] width 1151 height 571
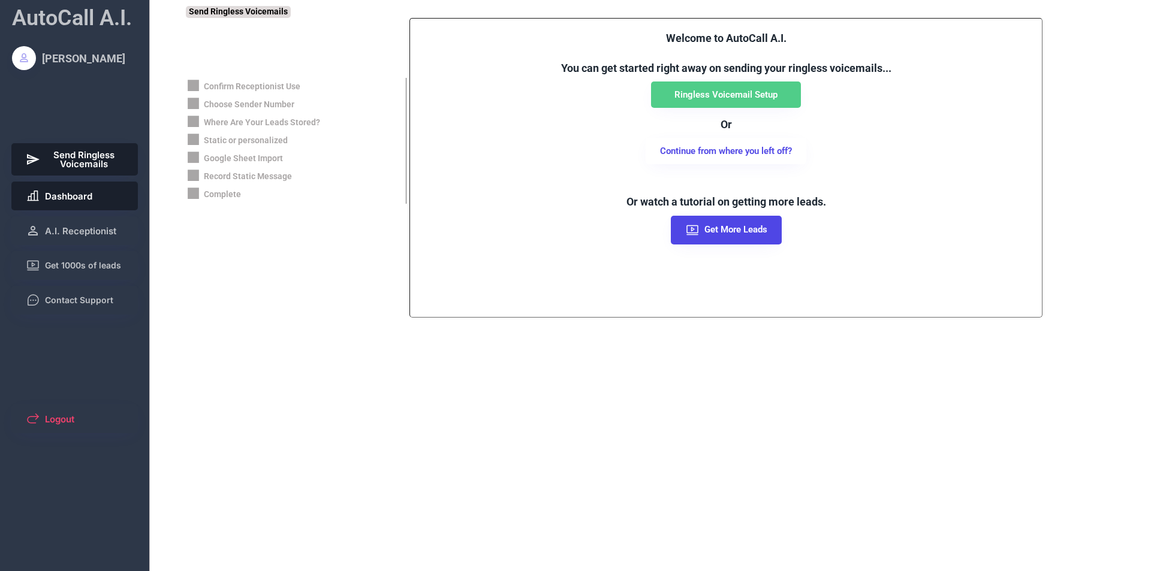
click at [50, 192] on span "Dashboard" at bounding box center [68, 196] width 47 height 9
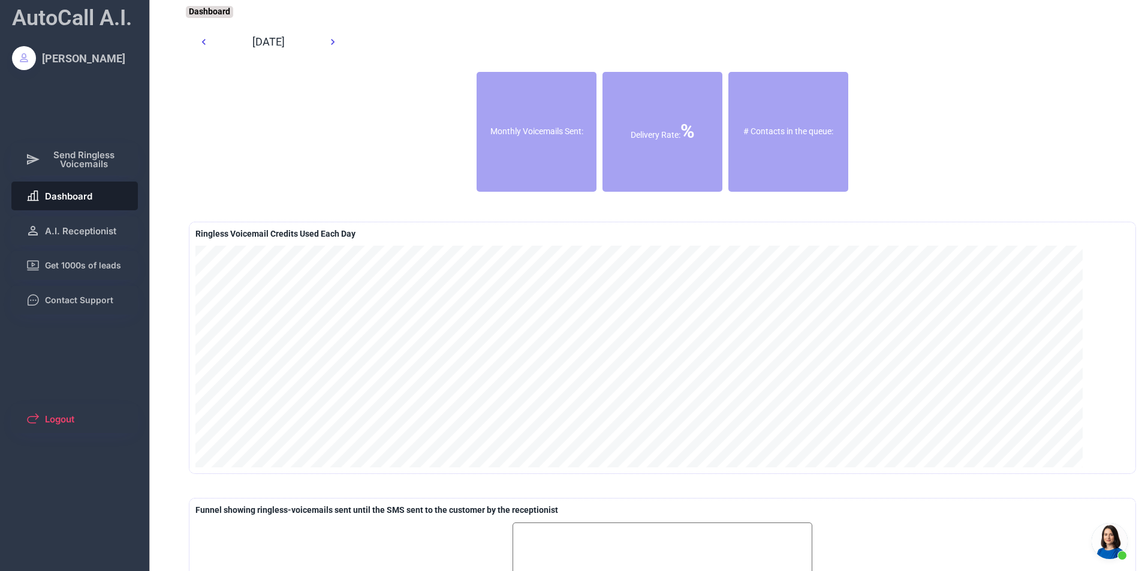
scroll to position [1116, 0]
click at [88, 56] on div "[PERSON_NAME]" at bounding box center [83, 58] width 83 height 15
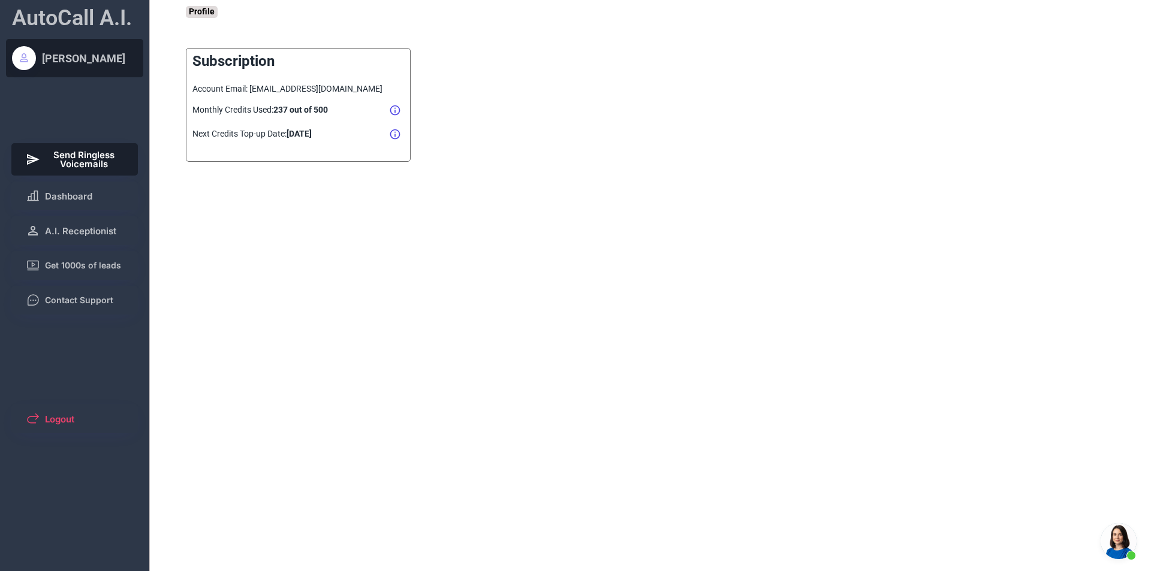
click at [74, 161] on span "Send Ringless Voicemails" at bounding box center [84, 160] width 79 height 18
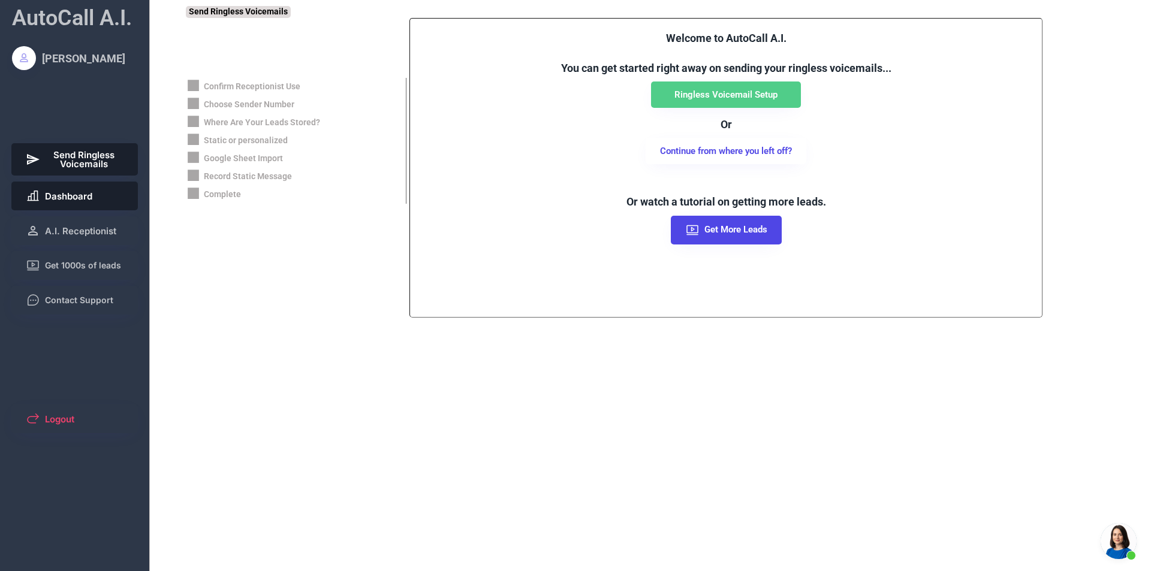
click at [50, 206] on button "Dashboard" at bounding box center [74, 196] width 127 height 29
